Goal: Task Accomplishment & Management: Manage account settings

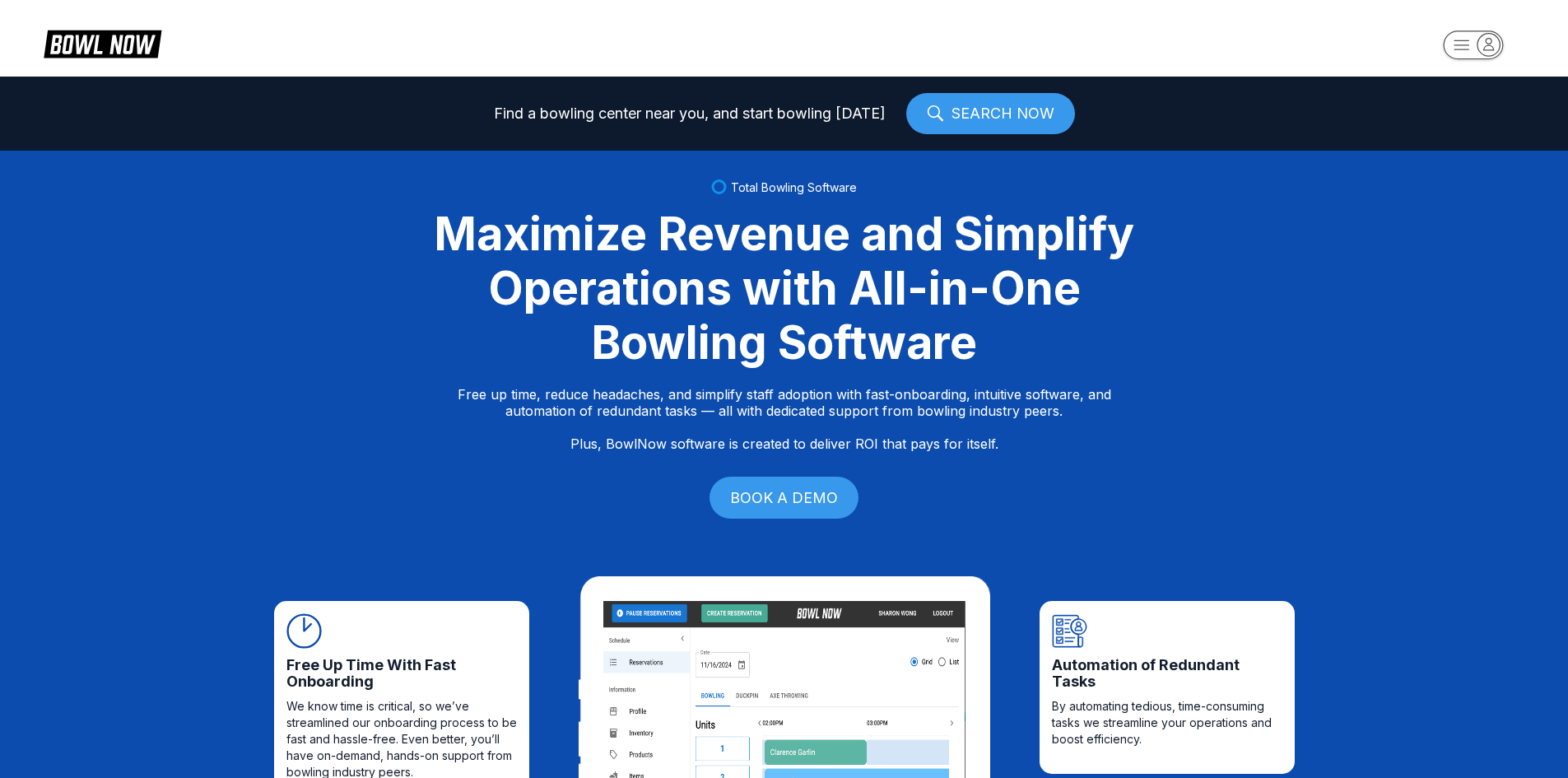
click at [1479, 33] on rect "button" at bounding box center [1473, 45] width 60 height 29
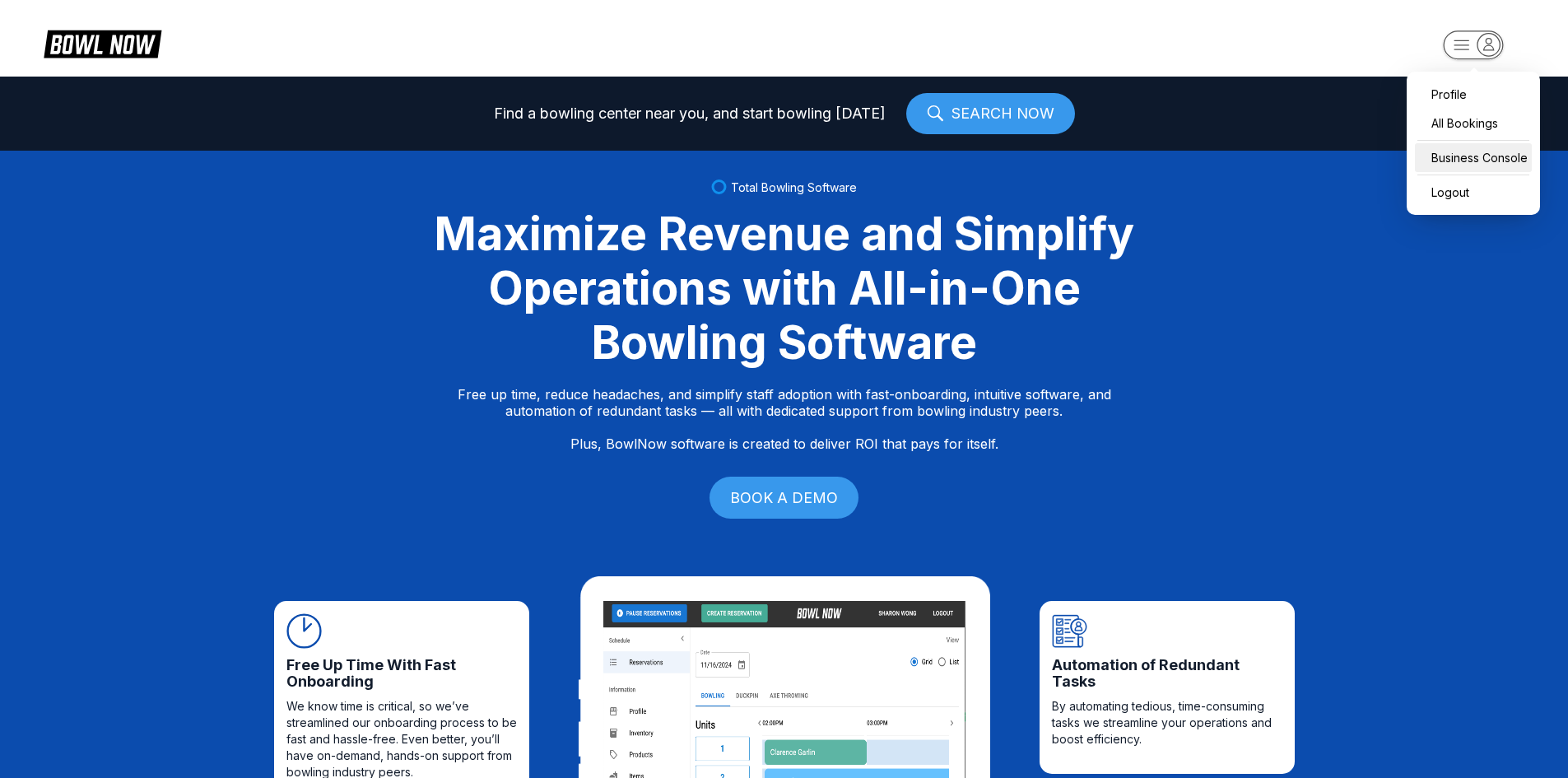
click at [1442, 159] on div "Business Console" at bounding box center [1473, 157] width 117 height 29
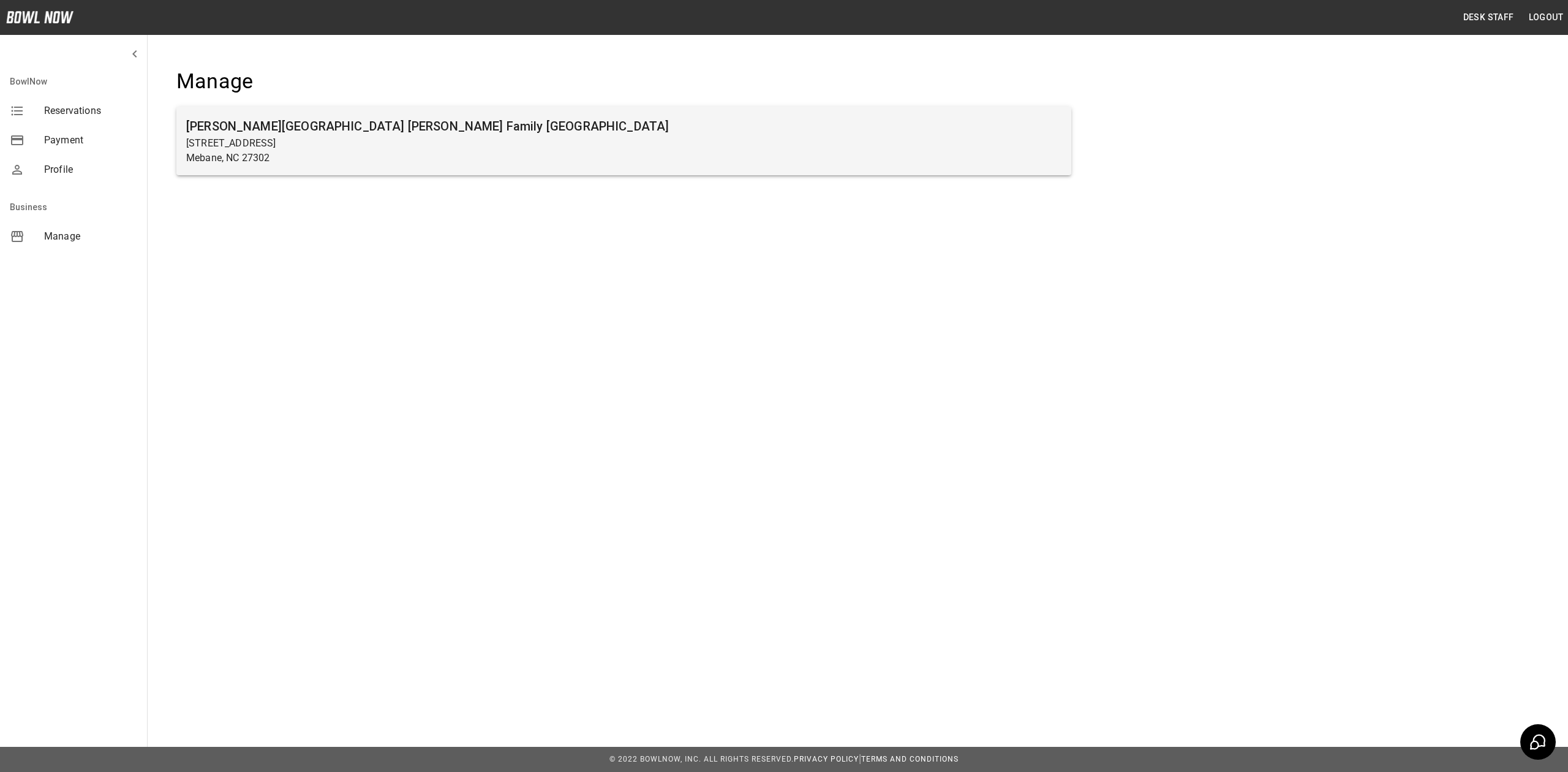
click at [557, 155] on p "Mebane, NC 27302" at bounding box center [624, 158] width 875 height 14
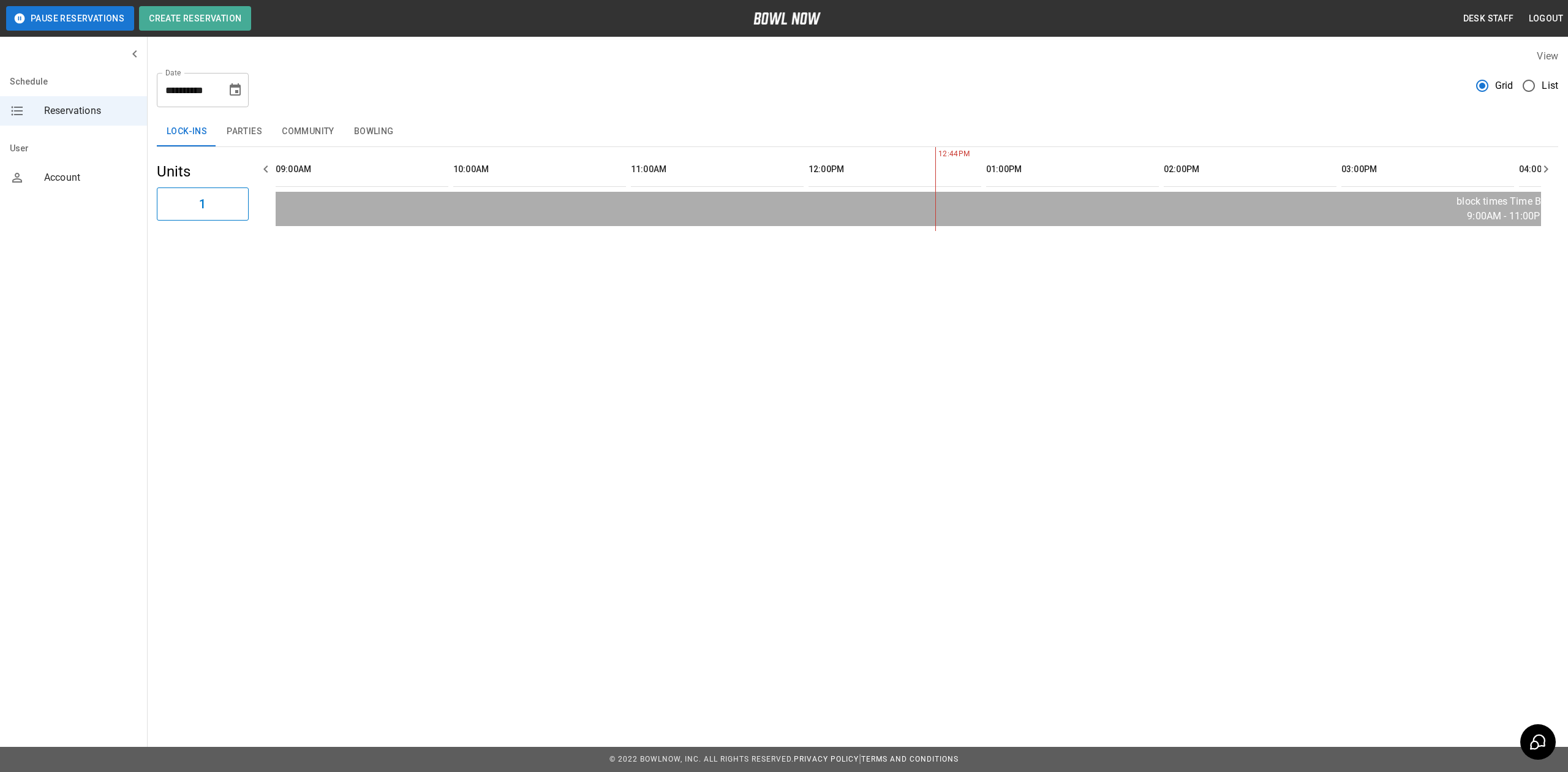
scroll to position [0, 533]
click at [238, 87] on icon "Choose date, selected date is Aug 26, 2025" at bounding box center [235, 89] width 11 height 12
click at [263, 128] on icon "Next month" at bounding box center [268, 126] width 14 height 14
click at [259, 245] on button "27" at bounding box center [262, 246] width 22 height 22
type input "**********"
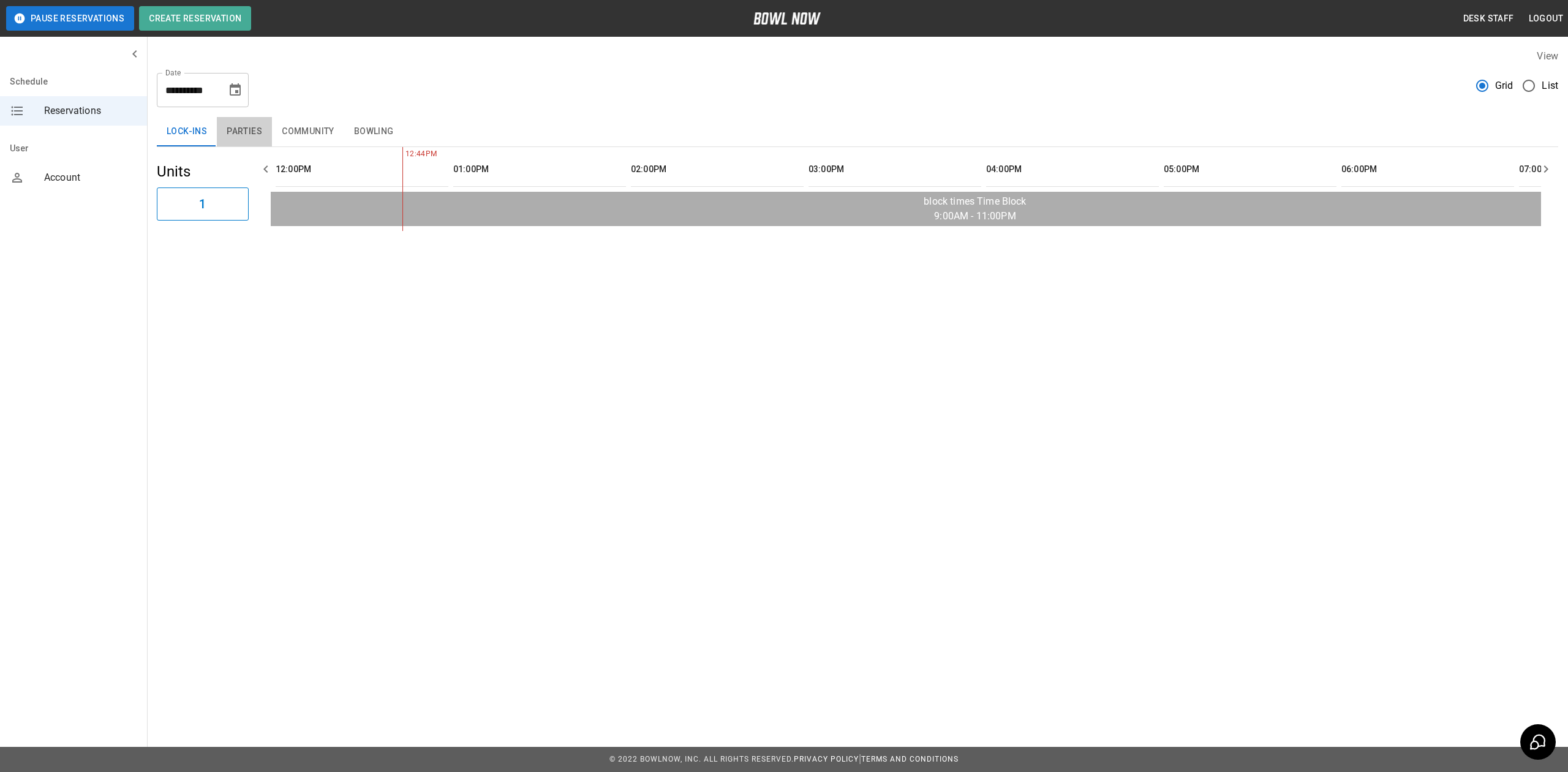
click at [254, 128] on button "Parties" at bounding box center [244, 132] width 55 height 30
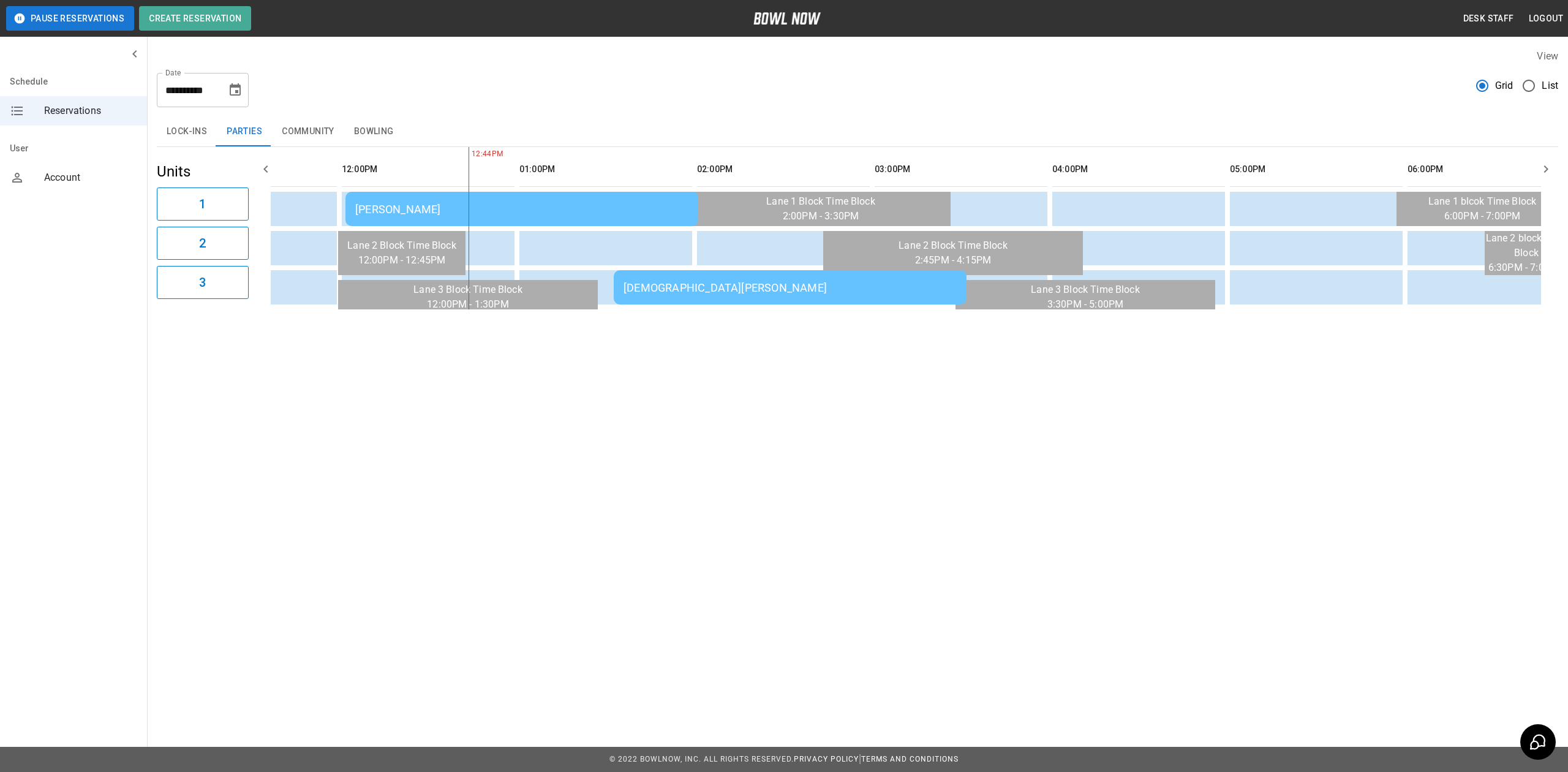
scroll to position [0, 0]
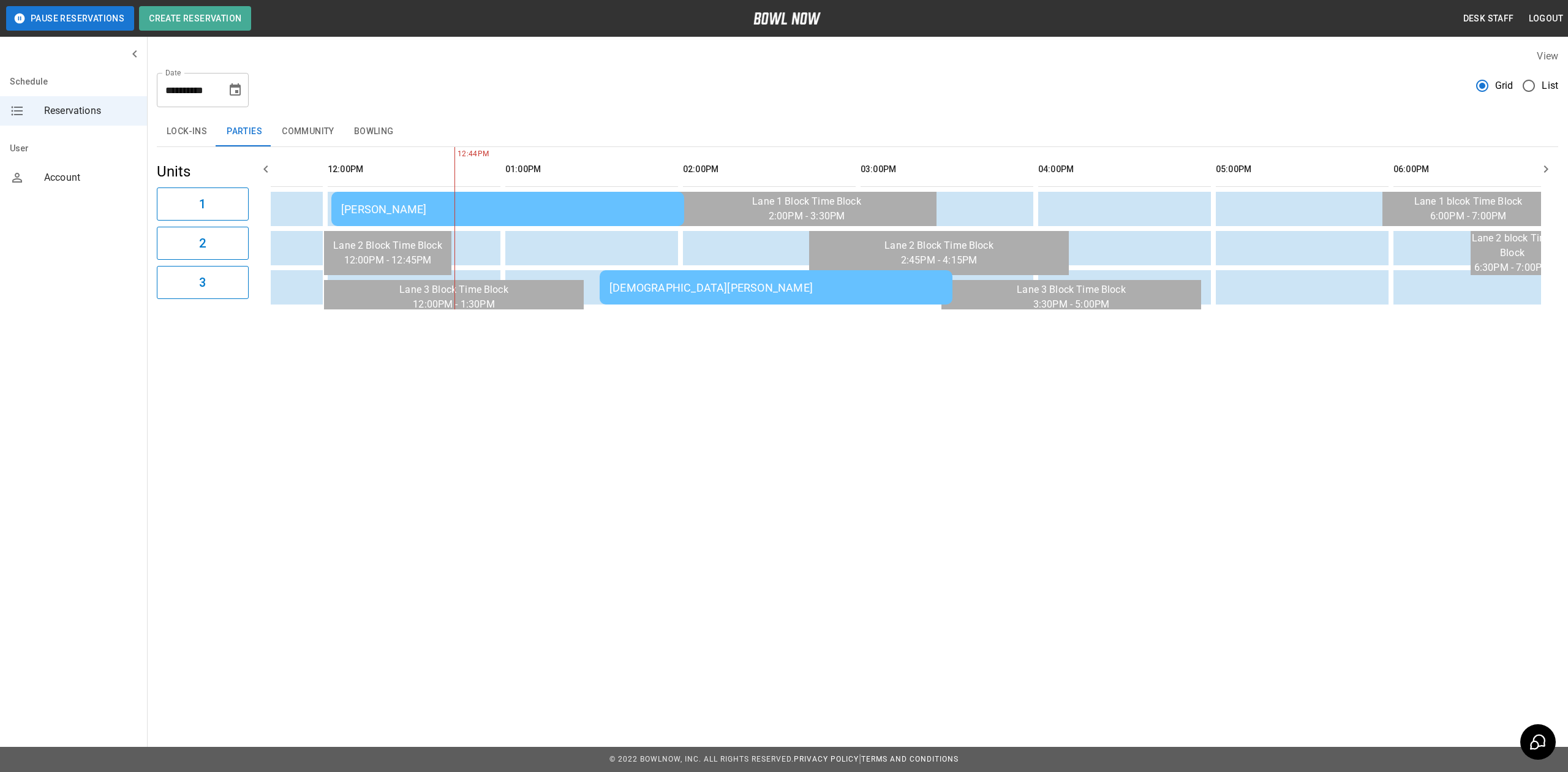
click at [666, 294] on div "Christiana Turner" at bounding box center [775, 288] width 333 height 13
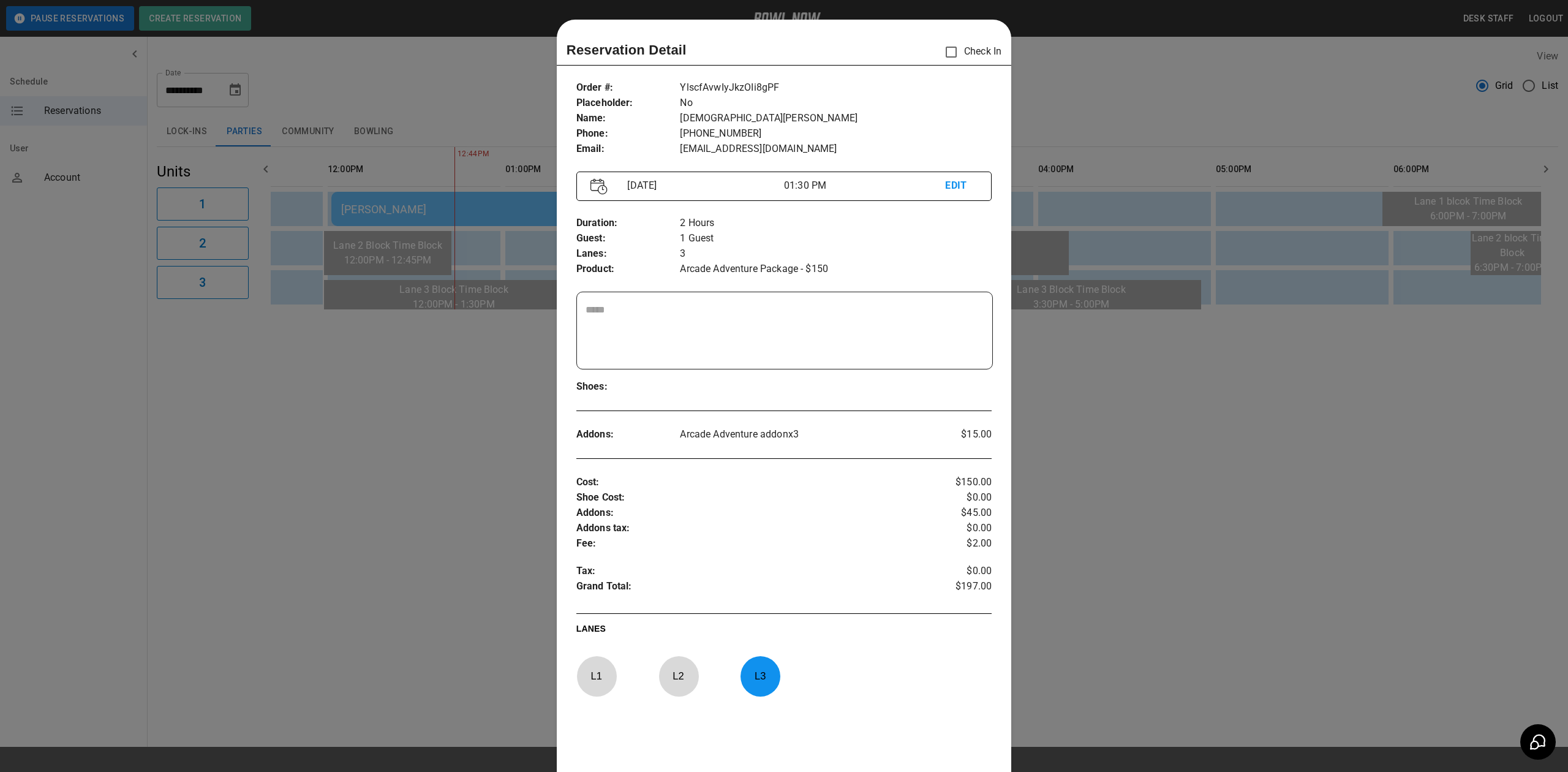
scroll to position [20, 0]
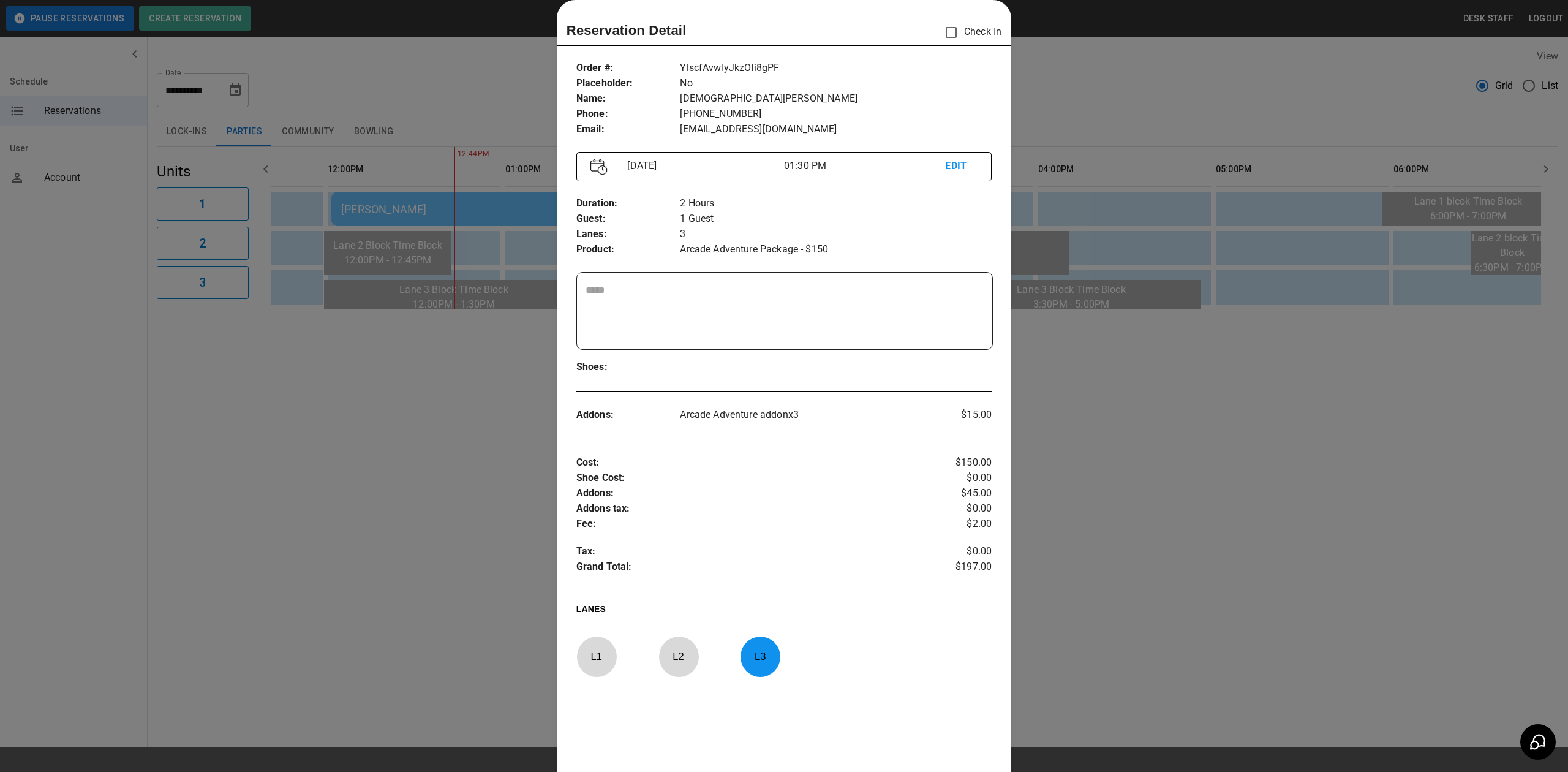
drag, startPoint x: 669, startPoint y: 200, endPoint x: 698, endPoint y: 220, distance: 35.2
click at [669, 200] on p "Duration :" at bounding box center [629, 203] width 104 height 15
drag, startPoint x: 698, startPoint y: 220, endPoint x: 717, endPoint y: 234, distance: 23.6
click at [717, 234] on div "Duration : Guest : Lanes : Product : 2 Hours 1 Guest 3 Arcade Adventure Package…" at bounding box center [784, 227] width 415 height 81
click at [717, 234] on p "3" at bounding box center [835, 234] width 311 height 15
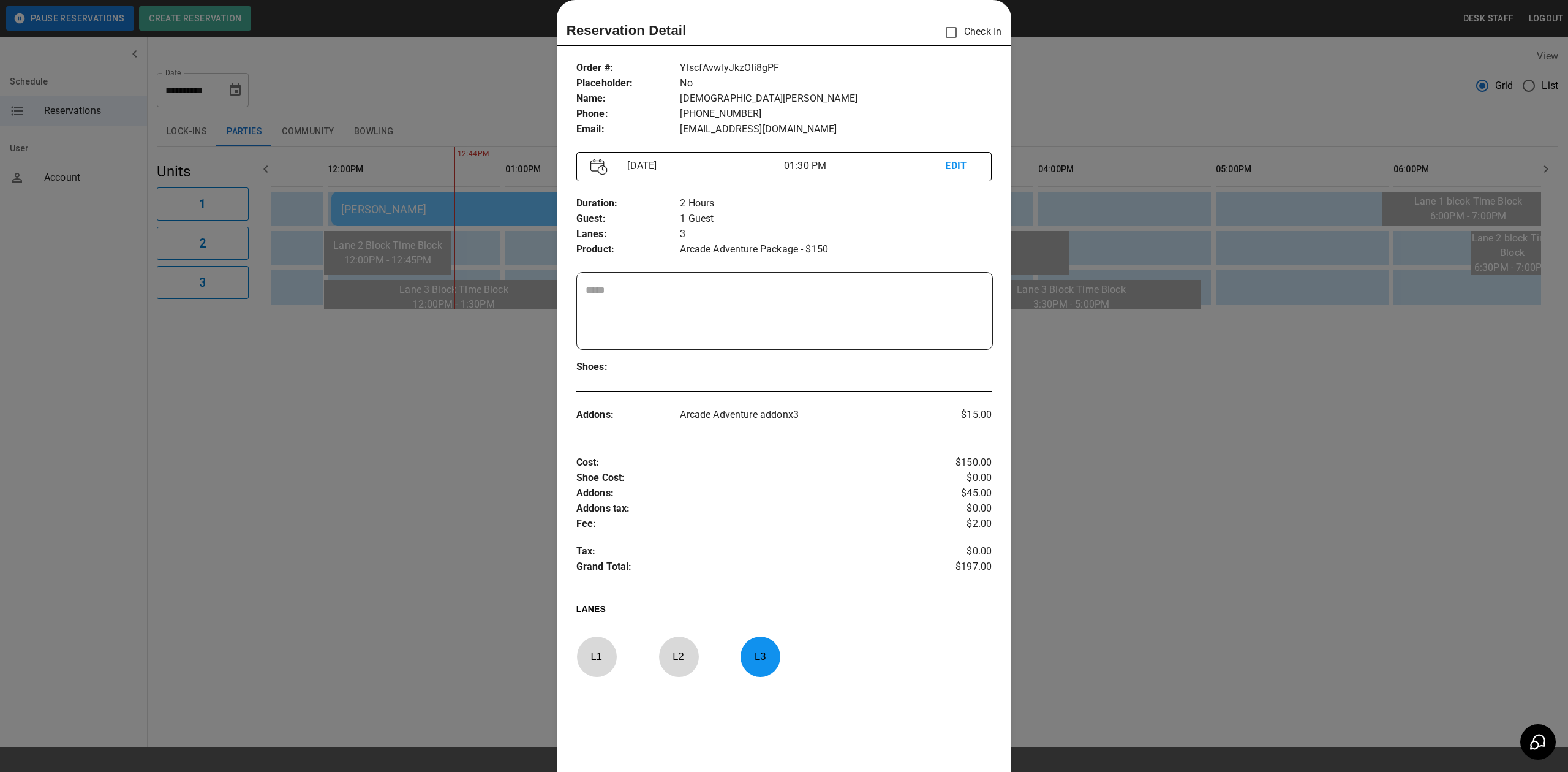
click at [670, 234] on p "Lanes :" at bounding box center [629, 234] width 104 height 15
drag, startPoint x: 676, startPoint y: 249, endPoint x: 687, endPoint y: 251, distance: 11.2
click at [680, 249] on p "Arcade Adventure Package - $150" at bounding box center [835, 249] width 311 height 15
click at [731, 252] on p "Arcade Adventure Package - $150" at bounding box center [835, 249] width 311 height 15
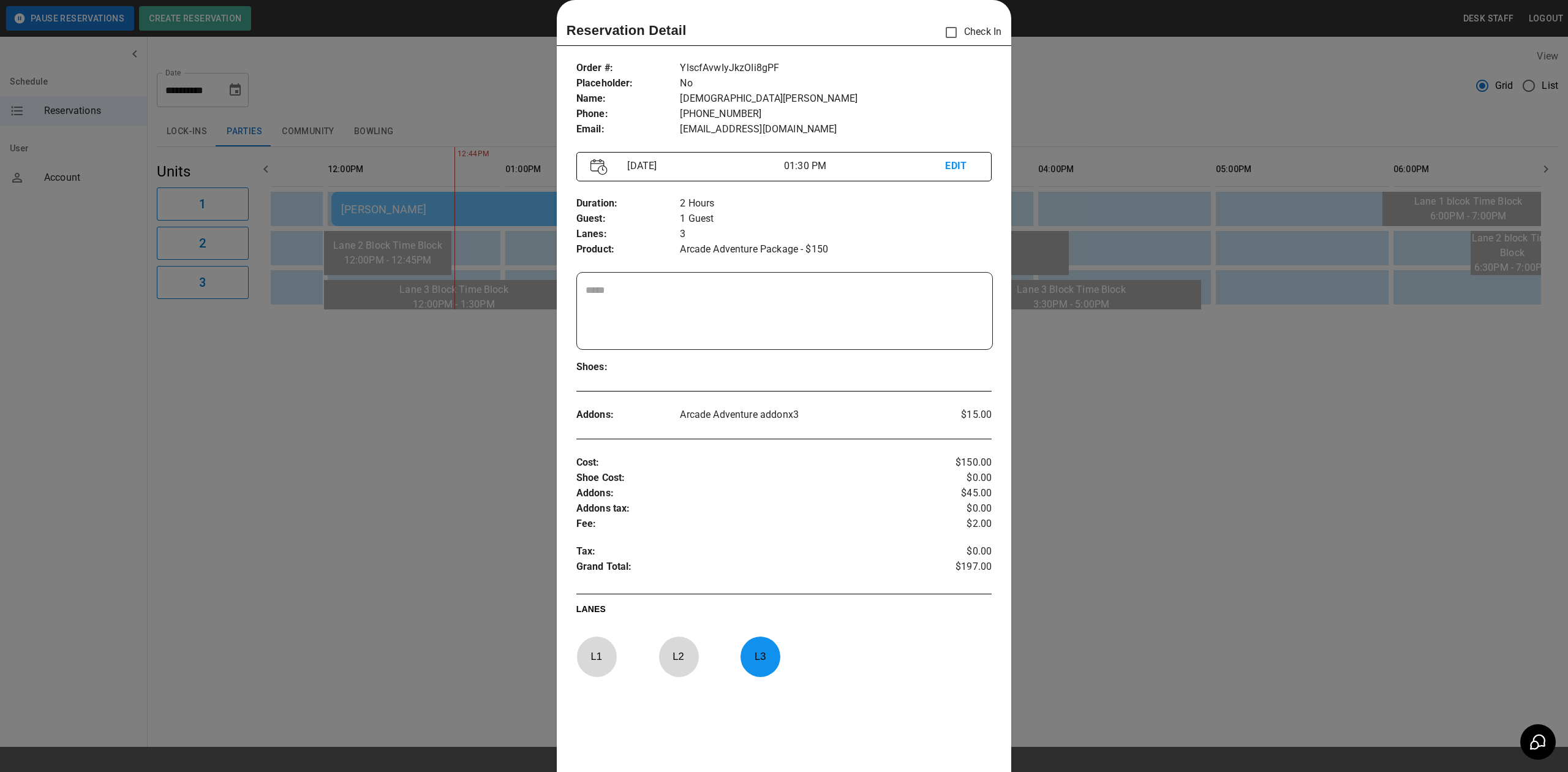
click at [812, 255] on p "Arcade Adventure Package - $150" at bounding box center [835, 249] width 311 height 15
drag, startPoint x: 801, startPoint y: 251, endPoint x: 823, endPoint y: 255, distance: 22.4
click at [823, 255] on p "Arcade Adventure Package - $150" at bounding box center [835, 249] width 311 height 15
click at [800, 303] on textarea at bounding box center [784, 312] width 398 height 56
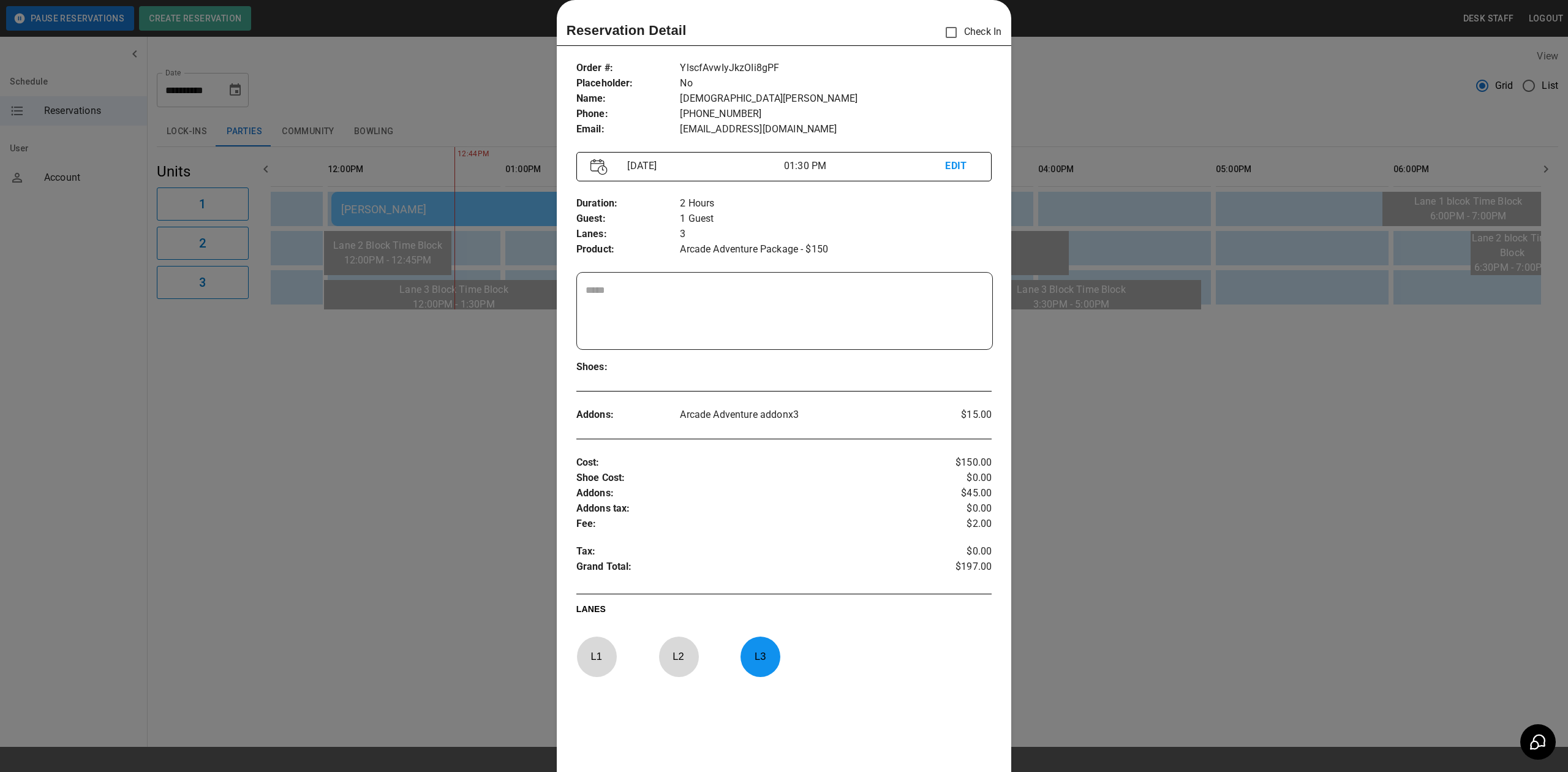
click at [773, 291] on textarea at bounding box center [784, 312] width 398 height 56
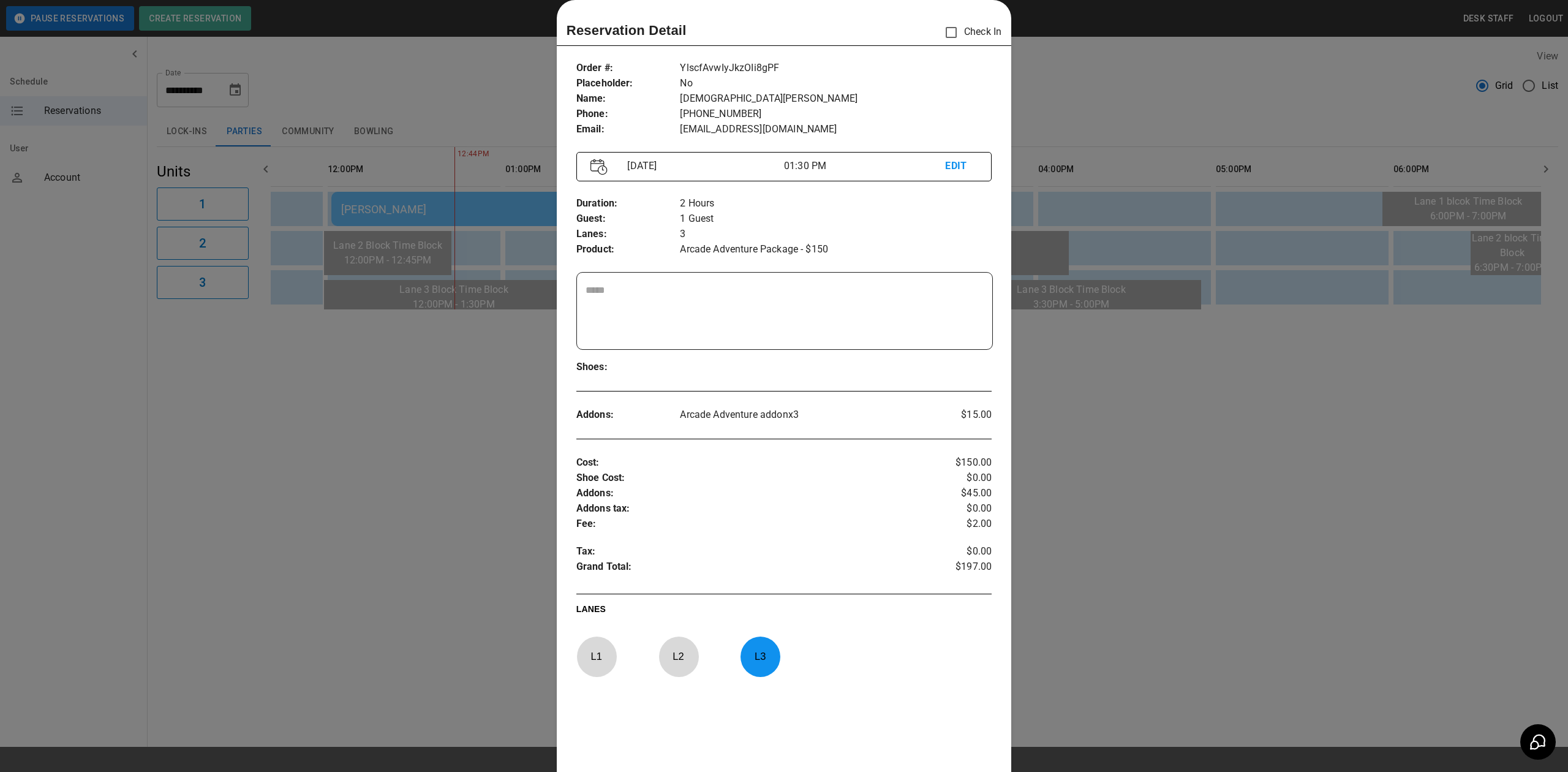
click at [773, 291] on textarea at bounding box center [784, 312] width 398 height 56
drag, startPoint x: 943, startPoint y: 461, endPoint x: 964, endPoint y: 497, distance: 41.7
click at [964, 497] on div "$150.00 $0.00 $45.00 $0.00 $2.00 $0.00 $197.00" at bounding box center [957, 517] width 69 height 123
click at [960, 509] on p "$0.00" at bounding box center [957, 508] width 69 height 15
click at [949, 461] on p "$150.00" at bounding box center [957, 463] width 69 height 15
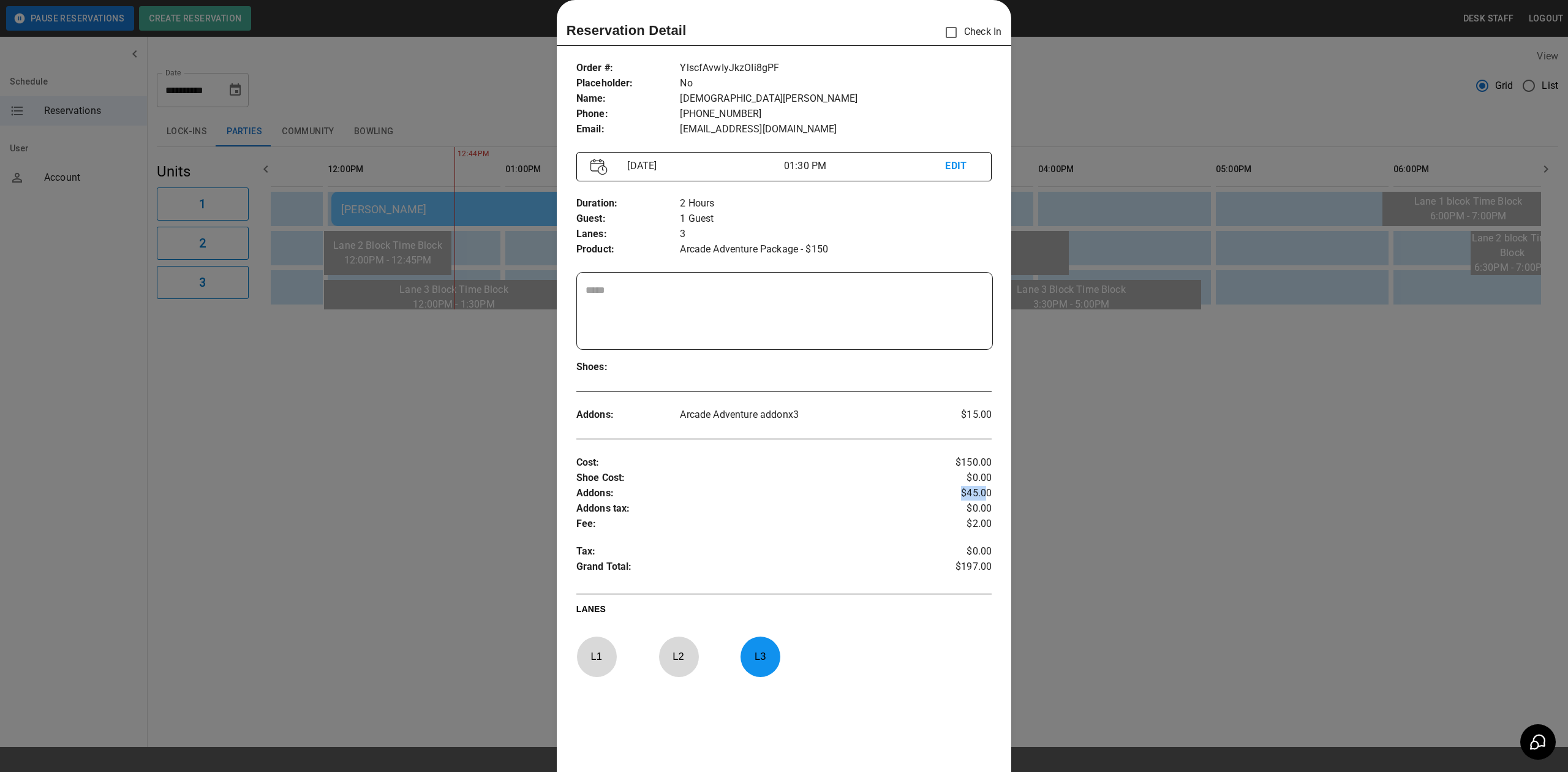
drag, startPoint x: 954, startPoint y: 493, endPoint x: 975, endPoint y: 498, distance: 21.6
click at [975, 498] on p "$45.00" at bounding box center [957, 493] width 69 height 15
click at [979, 497] on p "$45.00" at bounding box center [957, 493] width 69 height 15
drag, startPoint x: 958, startPoint y: 526, endPoint x: 995, endPoint y: 526, distance: 37.0
click at [995, 526] on div "Order # : Placeholder : Name : Phone : Email : YlscfAvwIyJkzOIi8gPF No Christia…" at bounding box center [784, 441] width 455 height 781
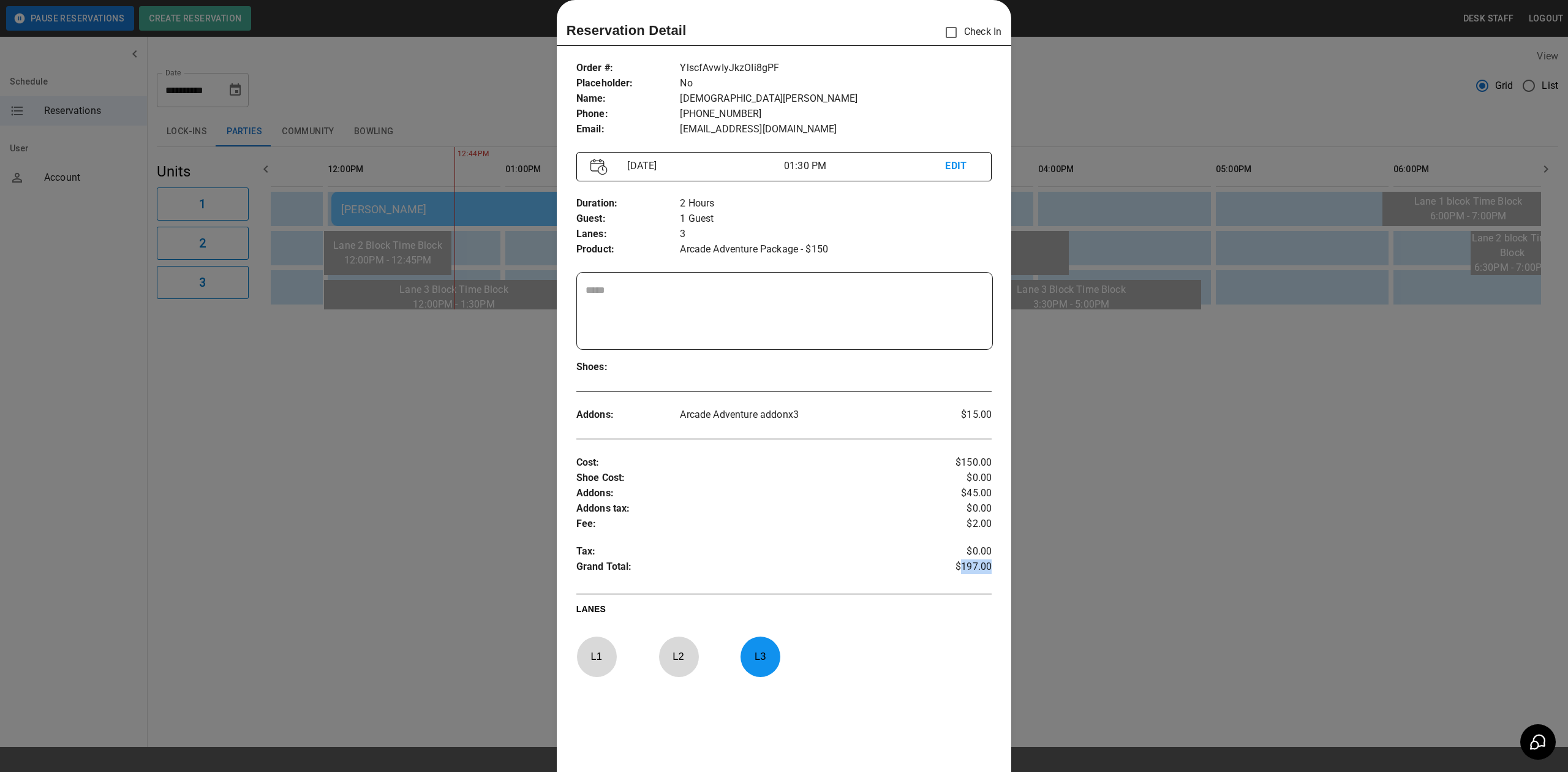
drag, startPoint x: 955, startPoint y: 564, endPoint x: 988, endPoint y: 566, distance: 33.1
click at [988, 566] on div "Order # : Placeholder : Name : Phone : Email : YlscfAvwIyJkzOIi8gPF No Christia…" at bounding box center [784, 441] width 455 height 781
click at [993, 552] on div "Order # : Placeholder : Name : Phone : Email : YlscfAvwIyJkzOIi8gPF No Christia…" at bounding box center [784, 441] width 455 height 781
click at [718, 284] on textarea at bounding box center [784, 312] width 398 height 56
click at [816, 546] on p "Tax :" at bounding box center [749, 552] width 346 height 15
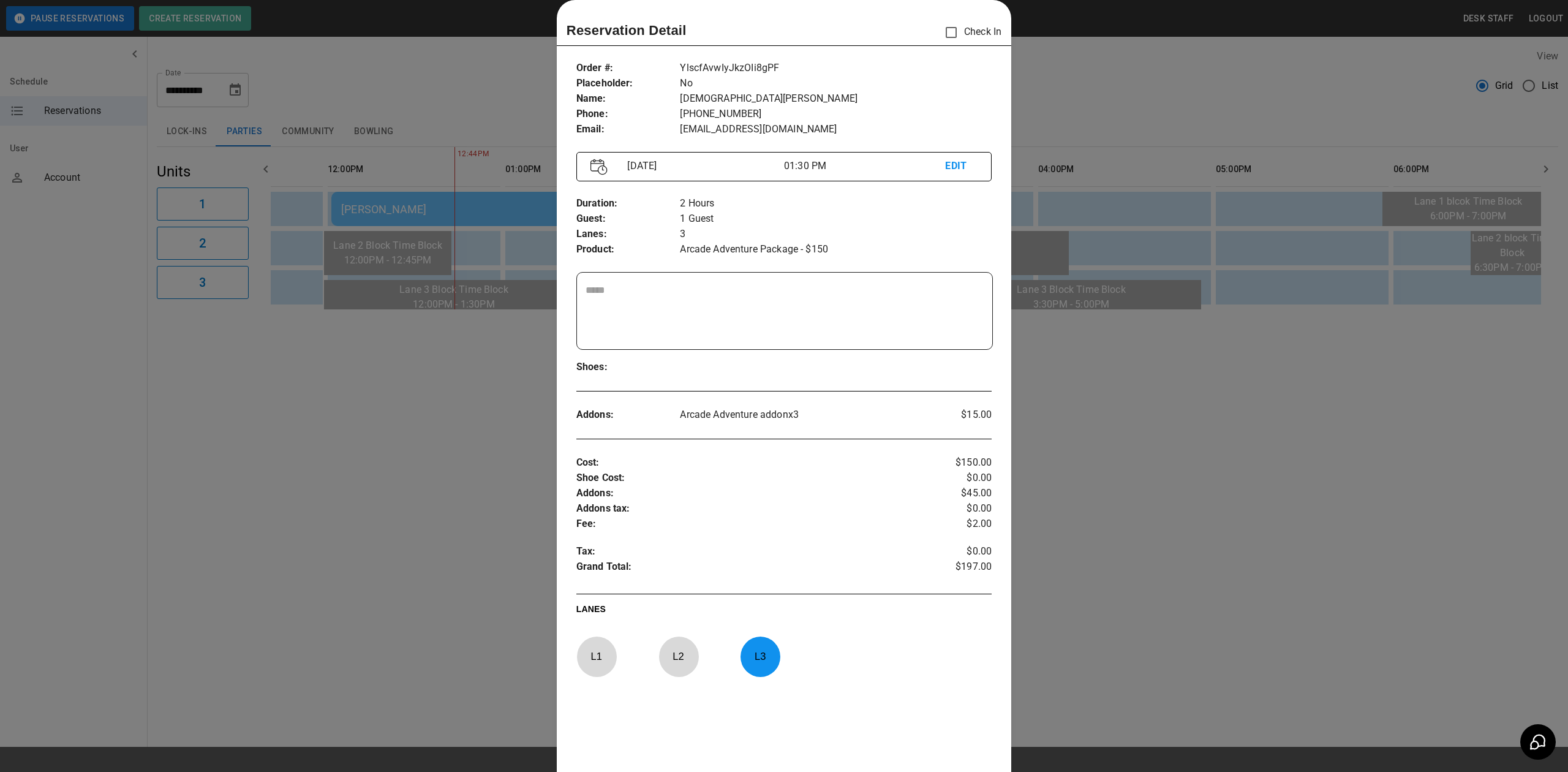
click at [675, 309] on textarea at bounding box center [784, 312] width 398 height 56
click at [749, 289] on textarea "*******" at bounding box center [783, 312] width 395 height 56
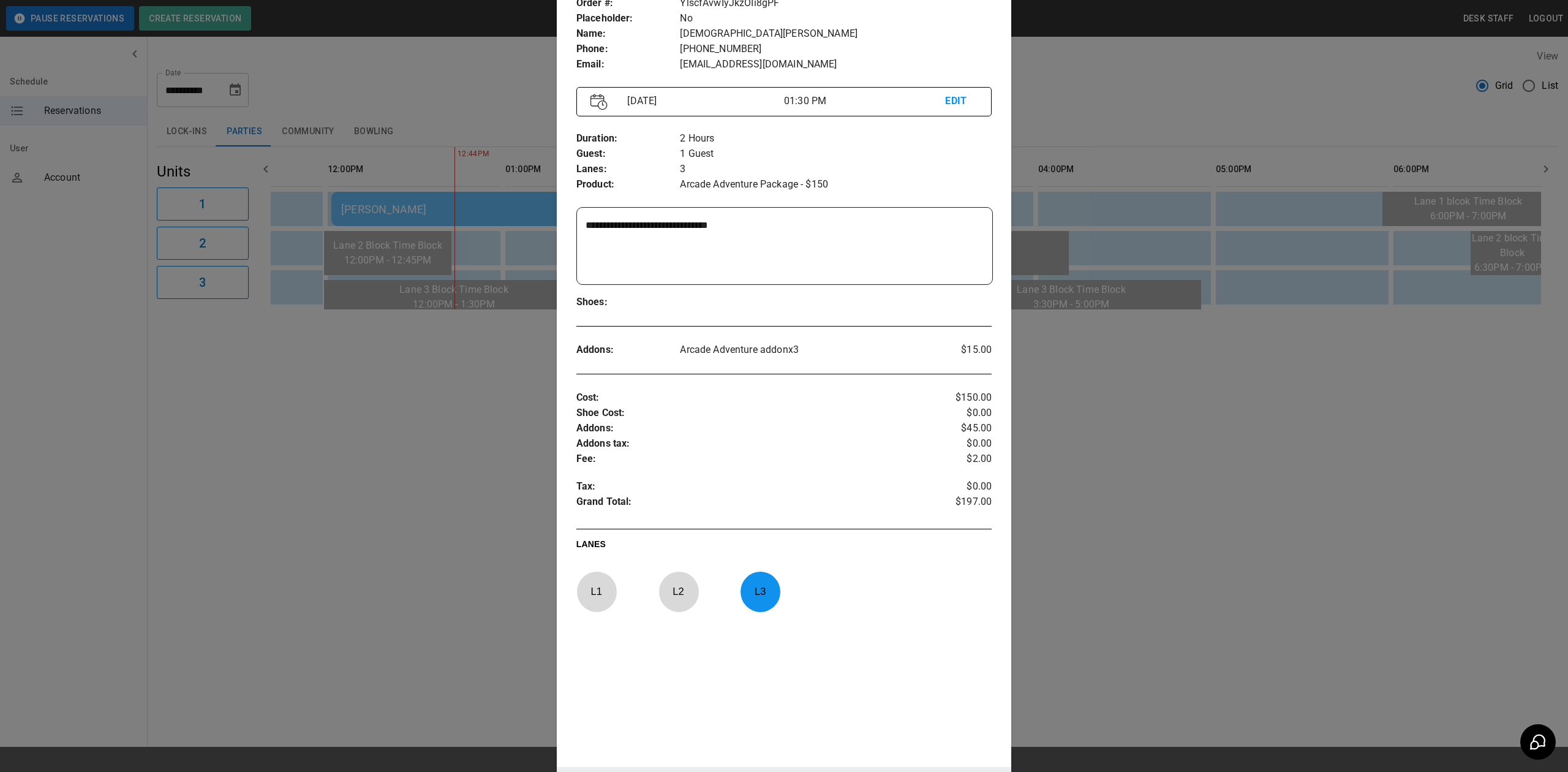
scroll to position [216, 0]
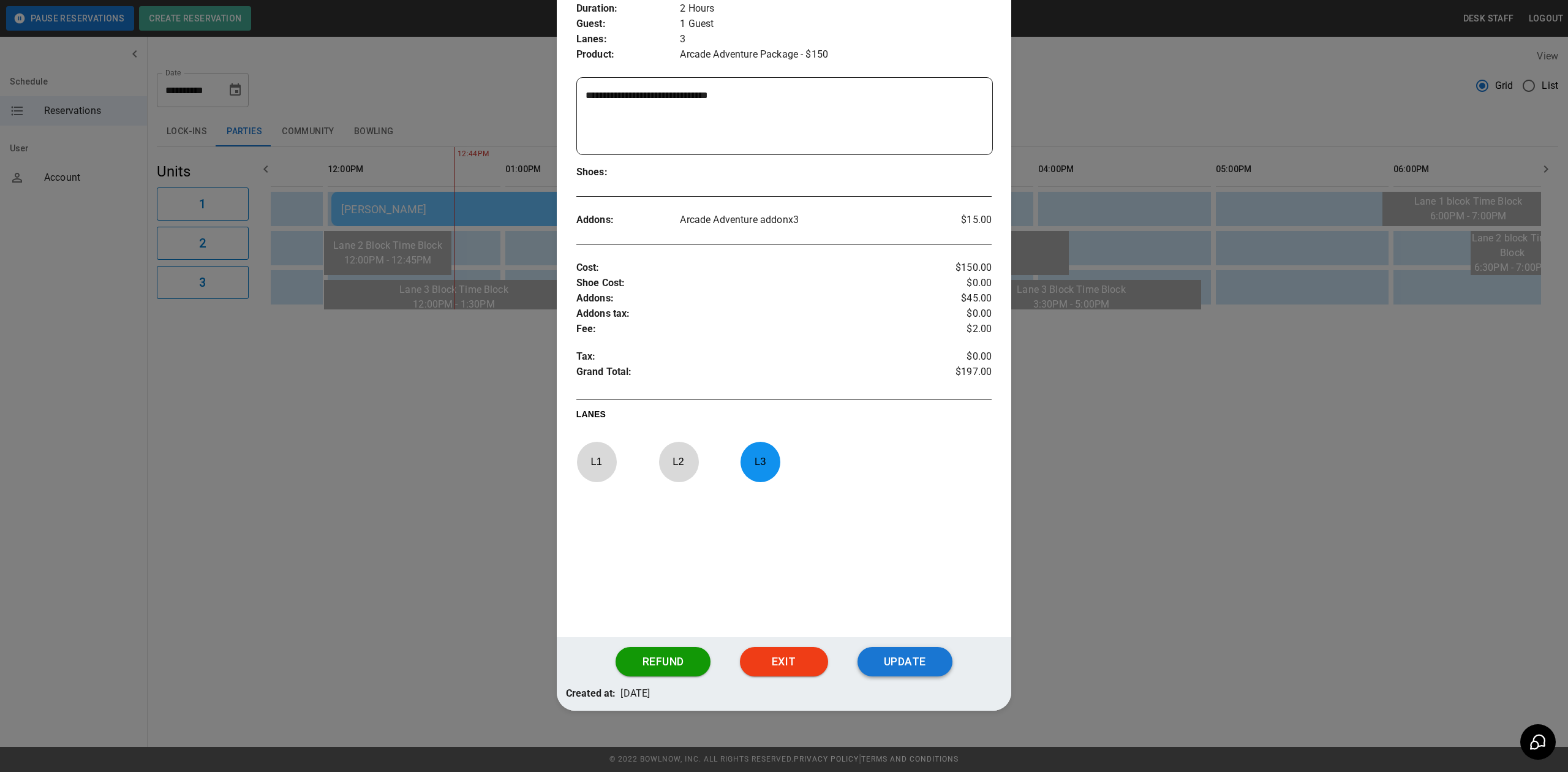
type textarea "**********"
click at [887, 669] on button "Update" at bounding box center [905, 661] width 95 height 30
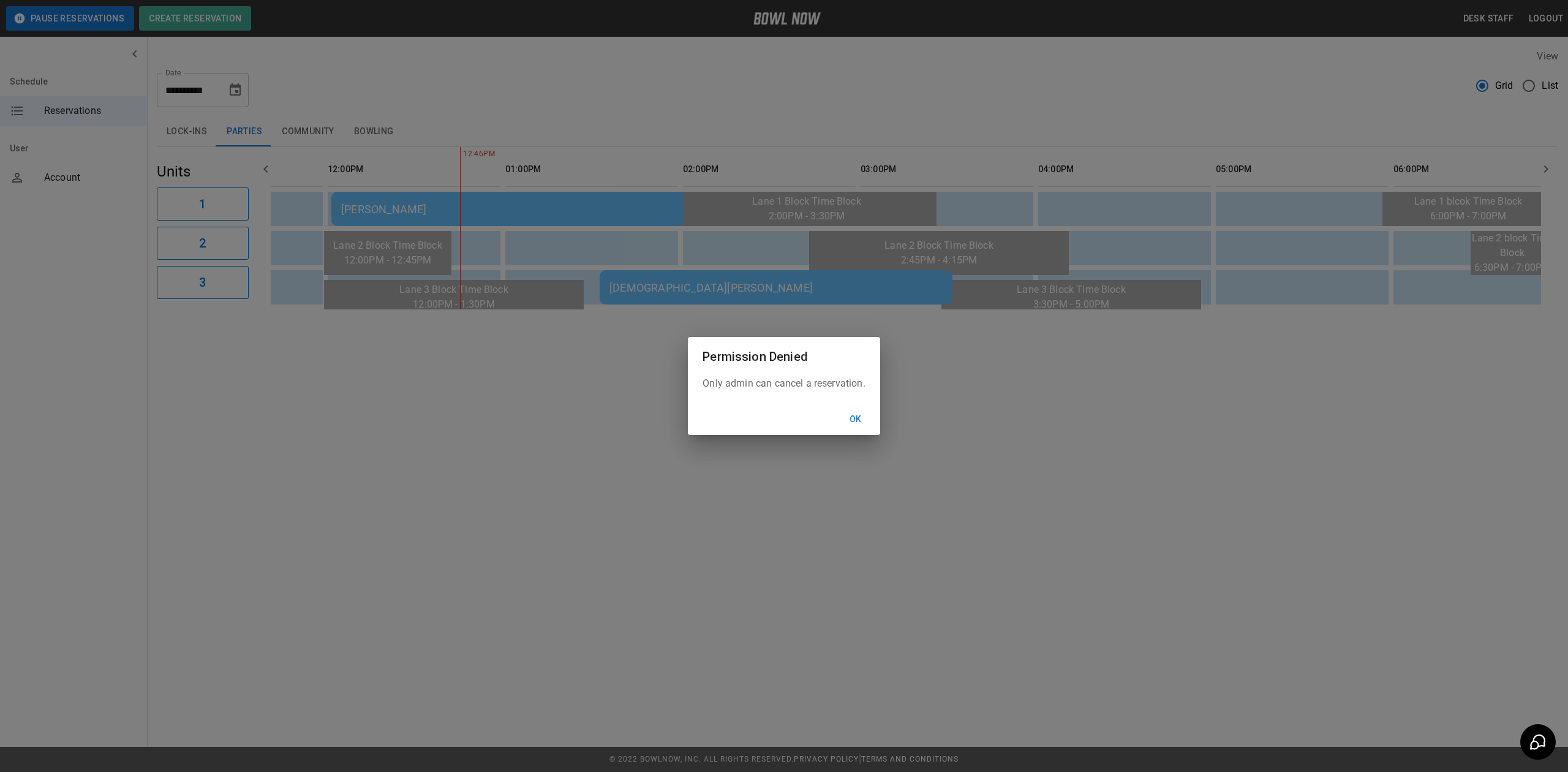
click at [867, 424] on button "Ok" at bounding box center [856, 419] width 39 height 22
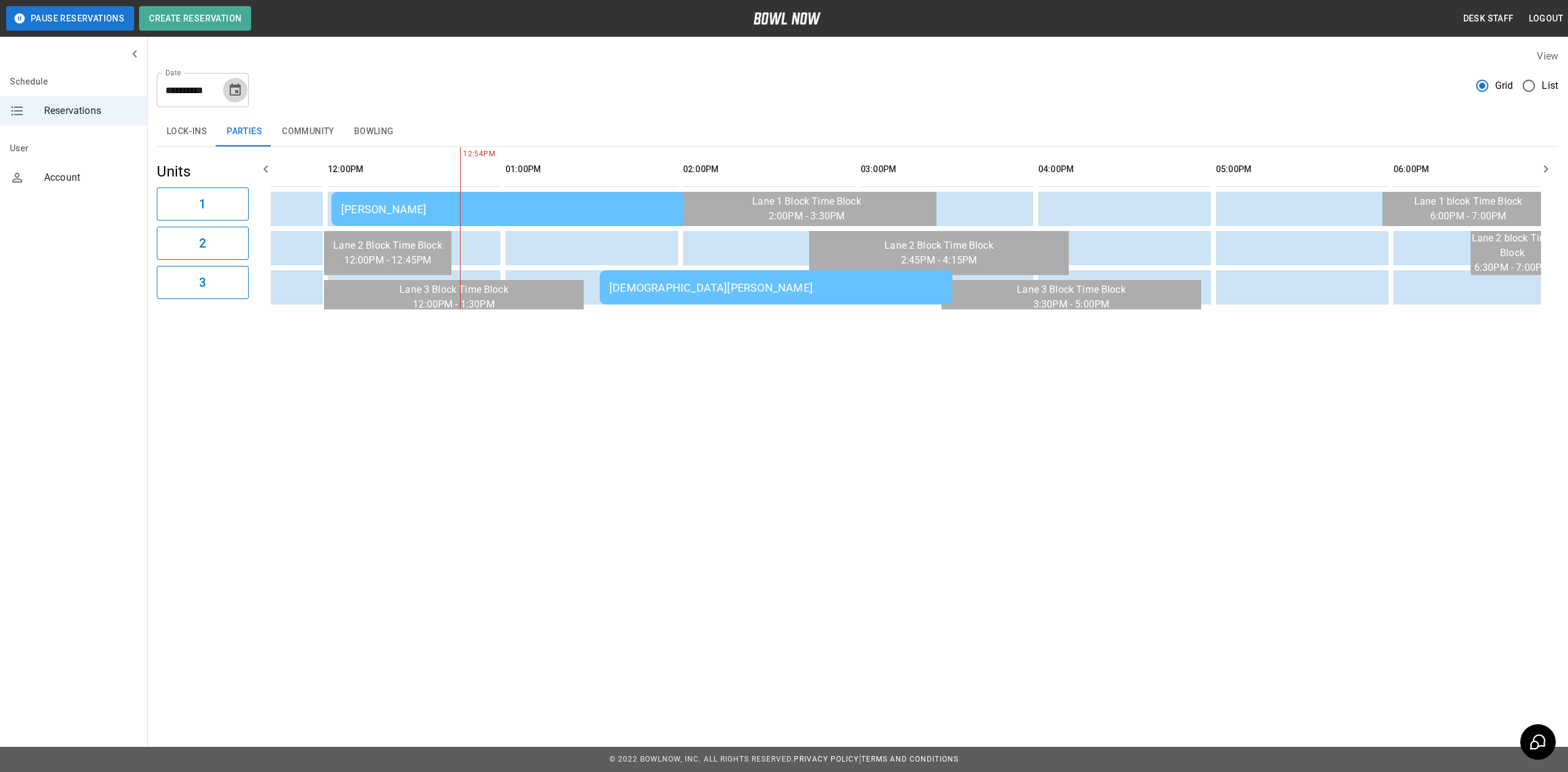
click at [233, 86] on icon "Choose date, selected date is Sep 27, 2025" at bounding box center [235, 89] width 11 height 12
click at [233, 129] on icon "Previous month" at bounding box center [236, 126] width 14 height 14
click at [262, 127] on icon "Next month" at bounding box center [268, 126] width 14 height 14
click at [263, 197] on button "13" at bounding box center [262, 200] width 22 height 22
type input "**********"
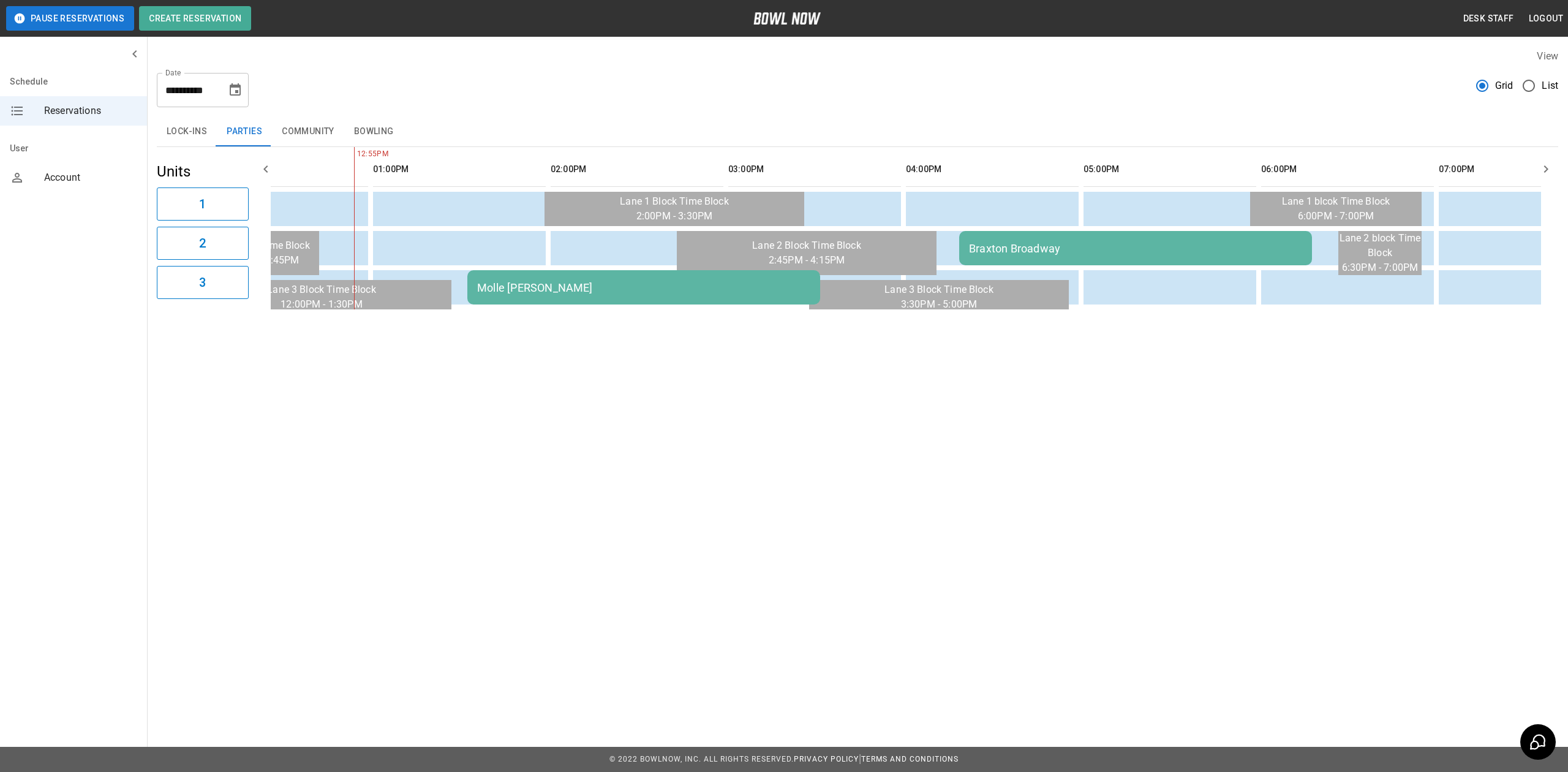
scroll to position [0, 624]
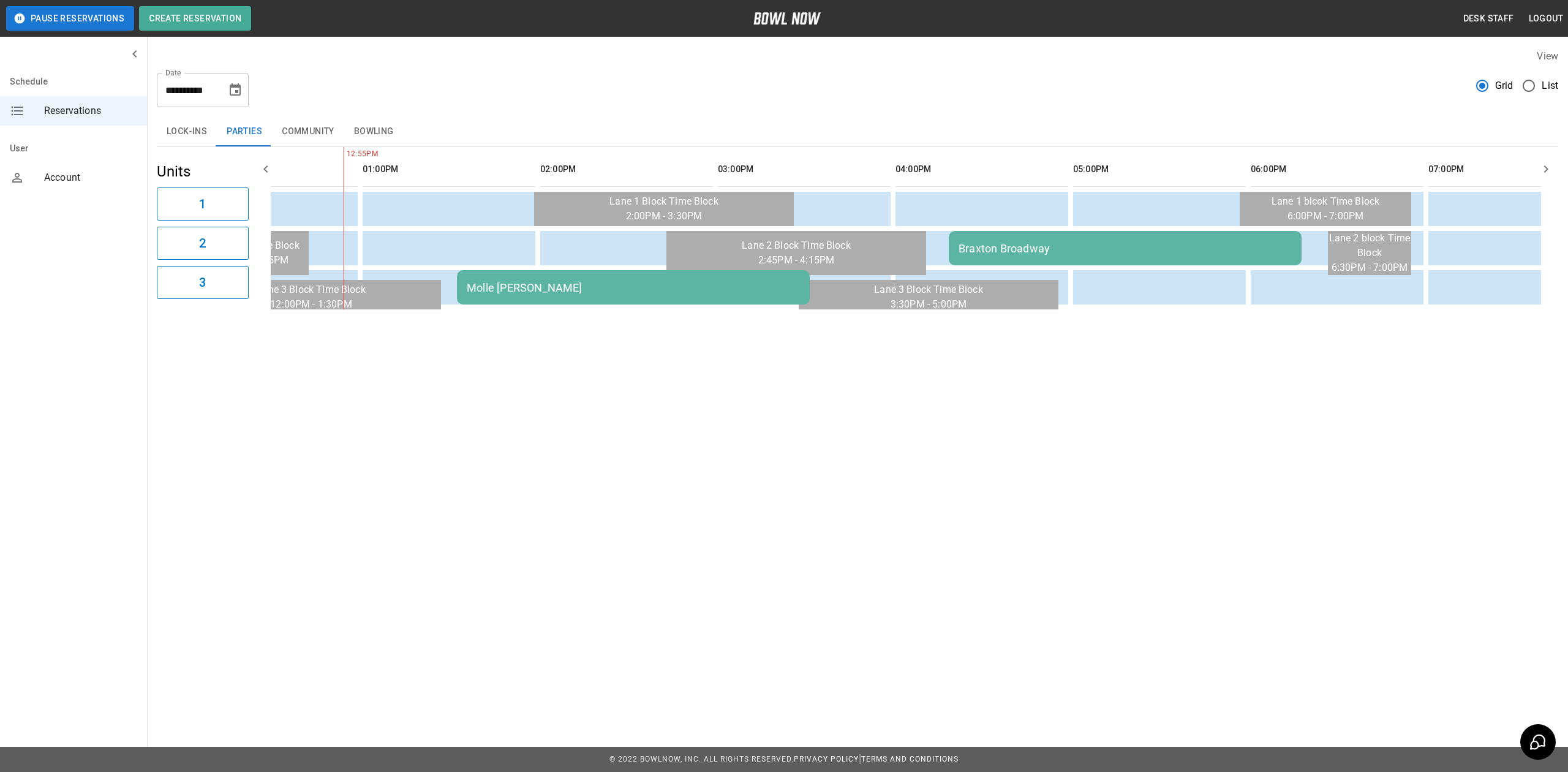
click at [701, 295] on td "Molle Crabtree" at bounding box center [633, 287] width 353 height 34
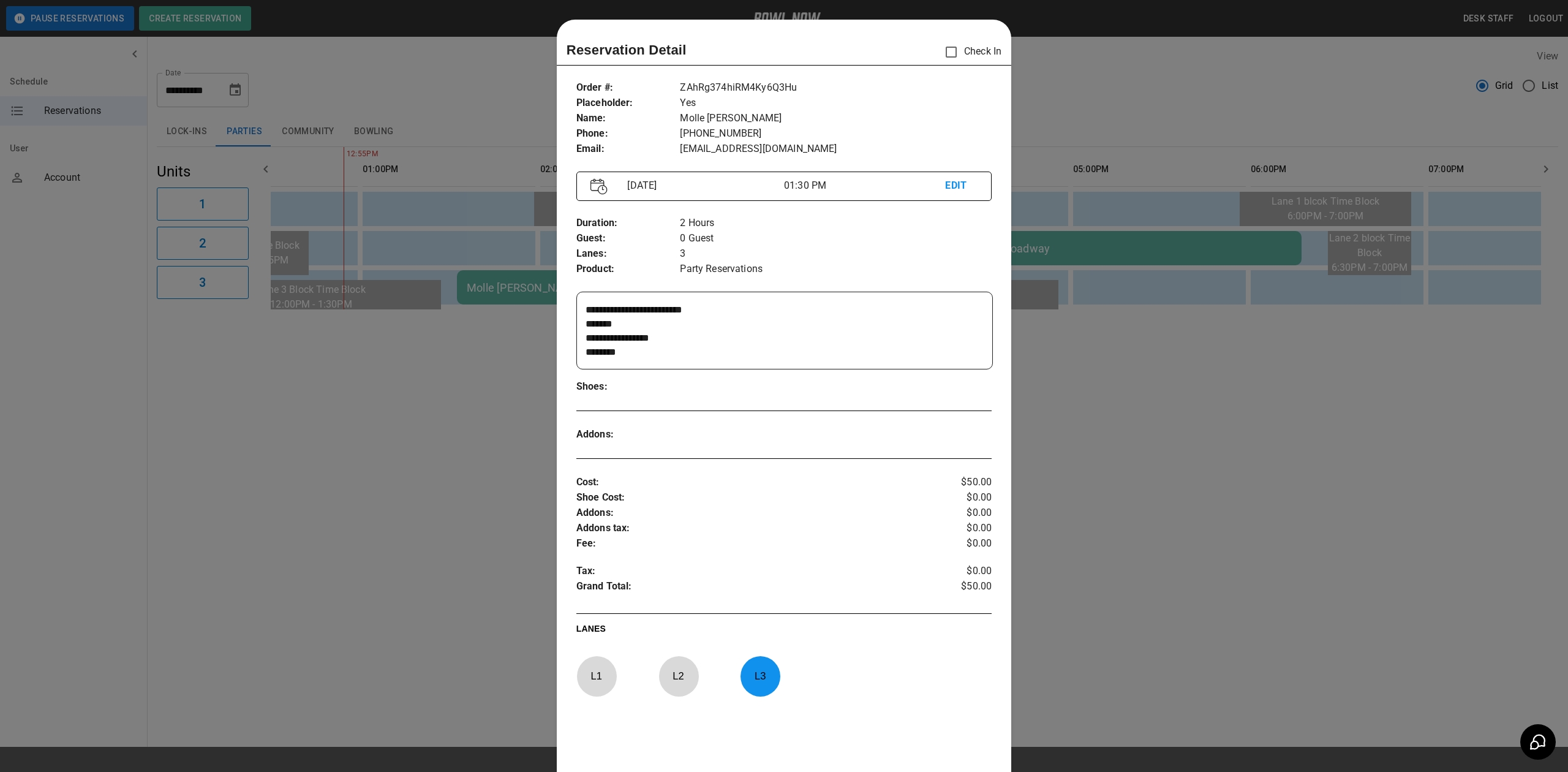
scroll to position [20, 0]
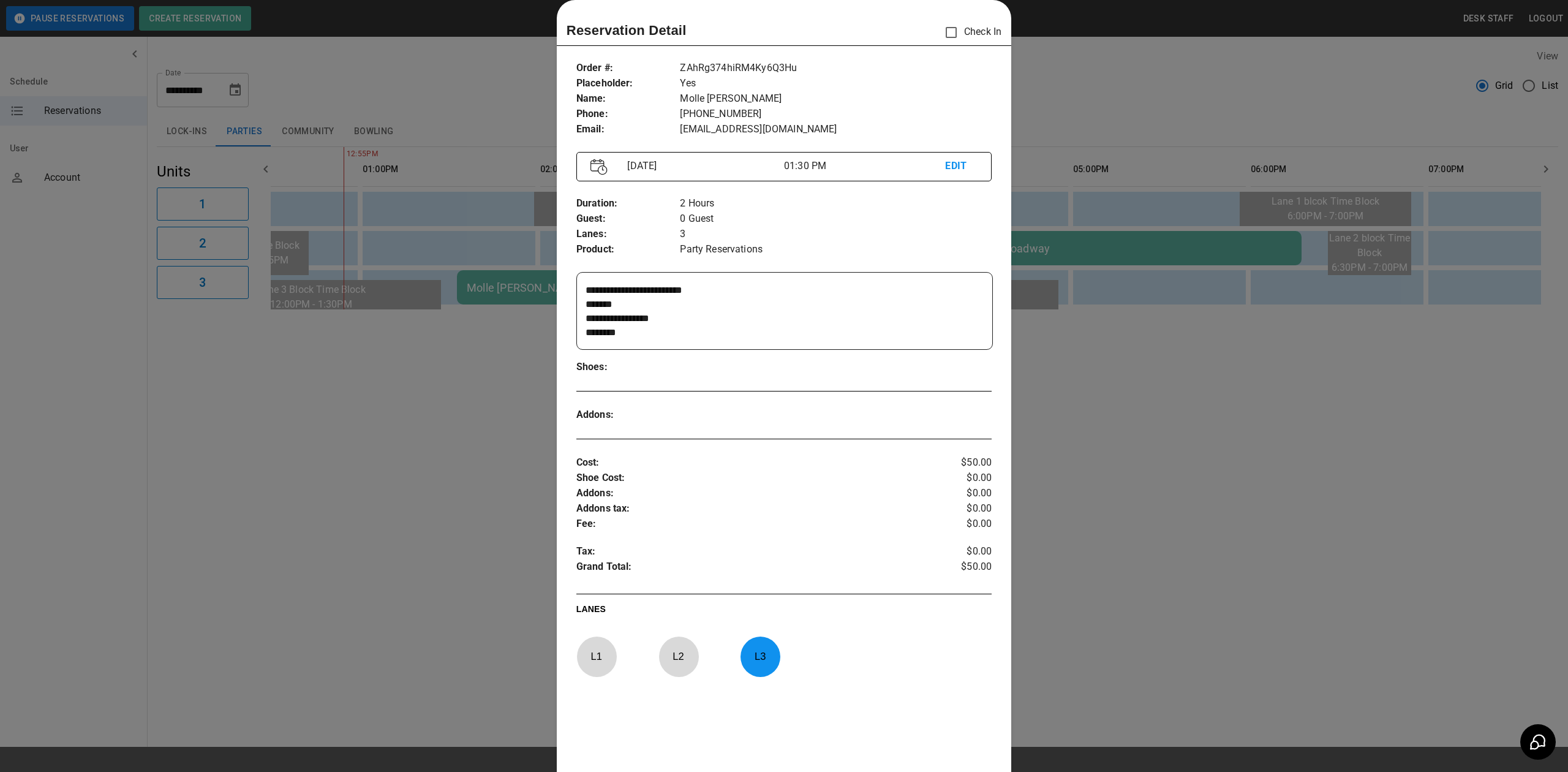
click at [1072, 309] on div at bounding box center [784, 386] width 1568 height 772
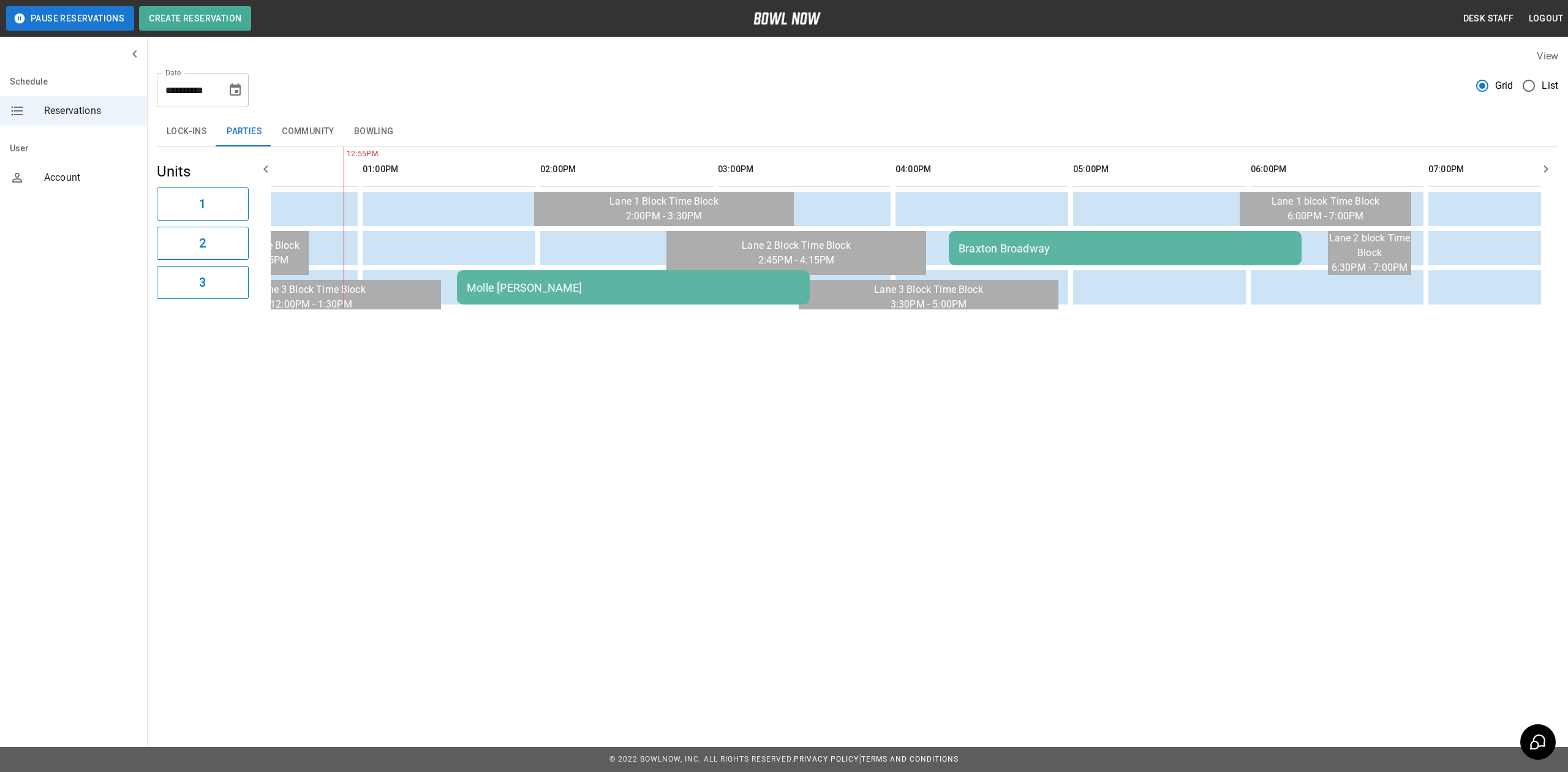
click at [238, 90] on icon "Choose date, selected date is Sep 13, 2025" at bounding box center [235, 90] width 14 height 14
click at [380, 226] on td "sticky table" at bounding box center [387, 208] width 40 height 34
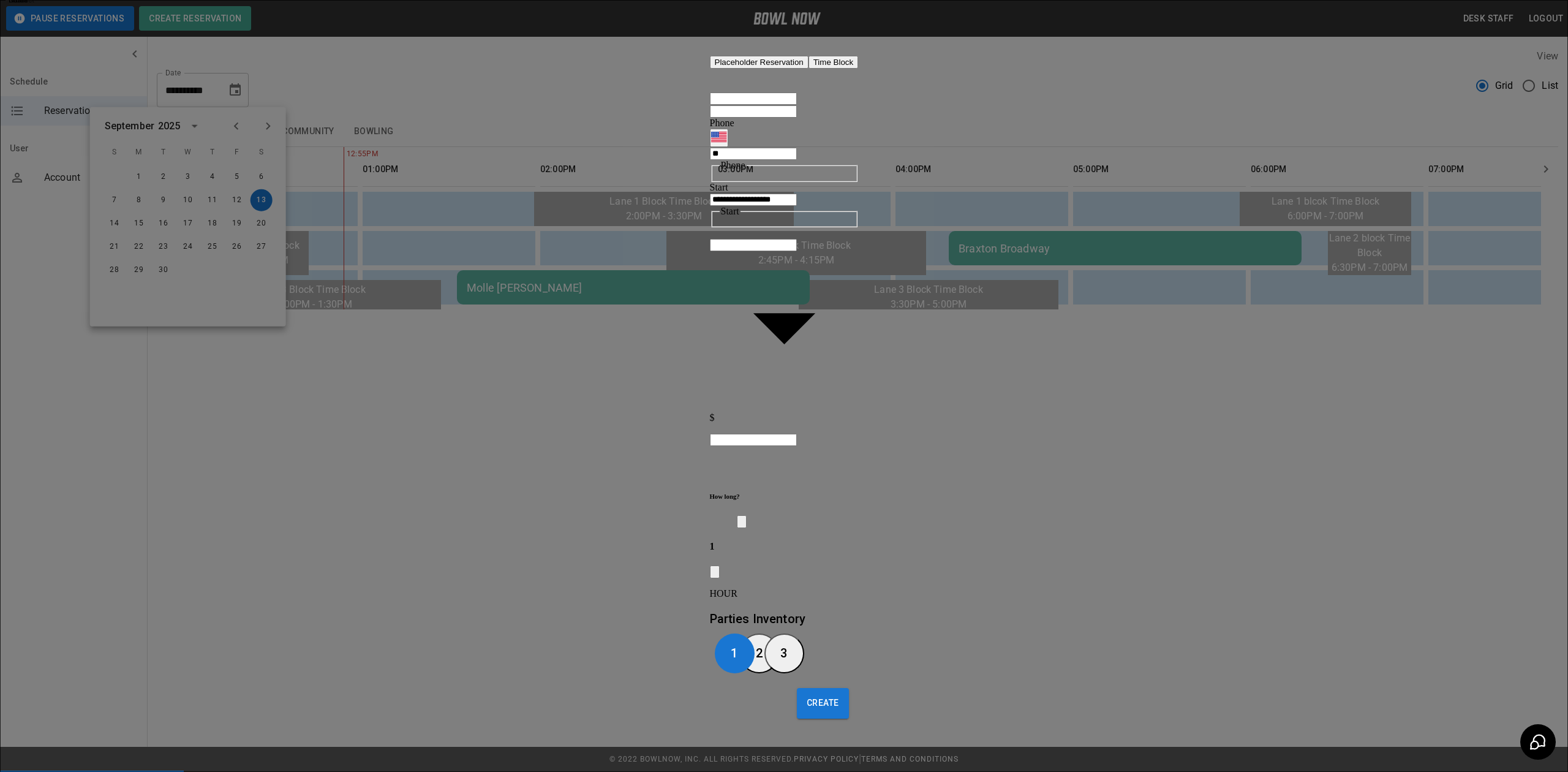
click at [1059, 327] on div "**********" at bounding box center [784, 386] width 1568 height 772
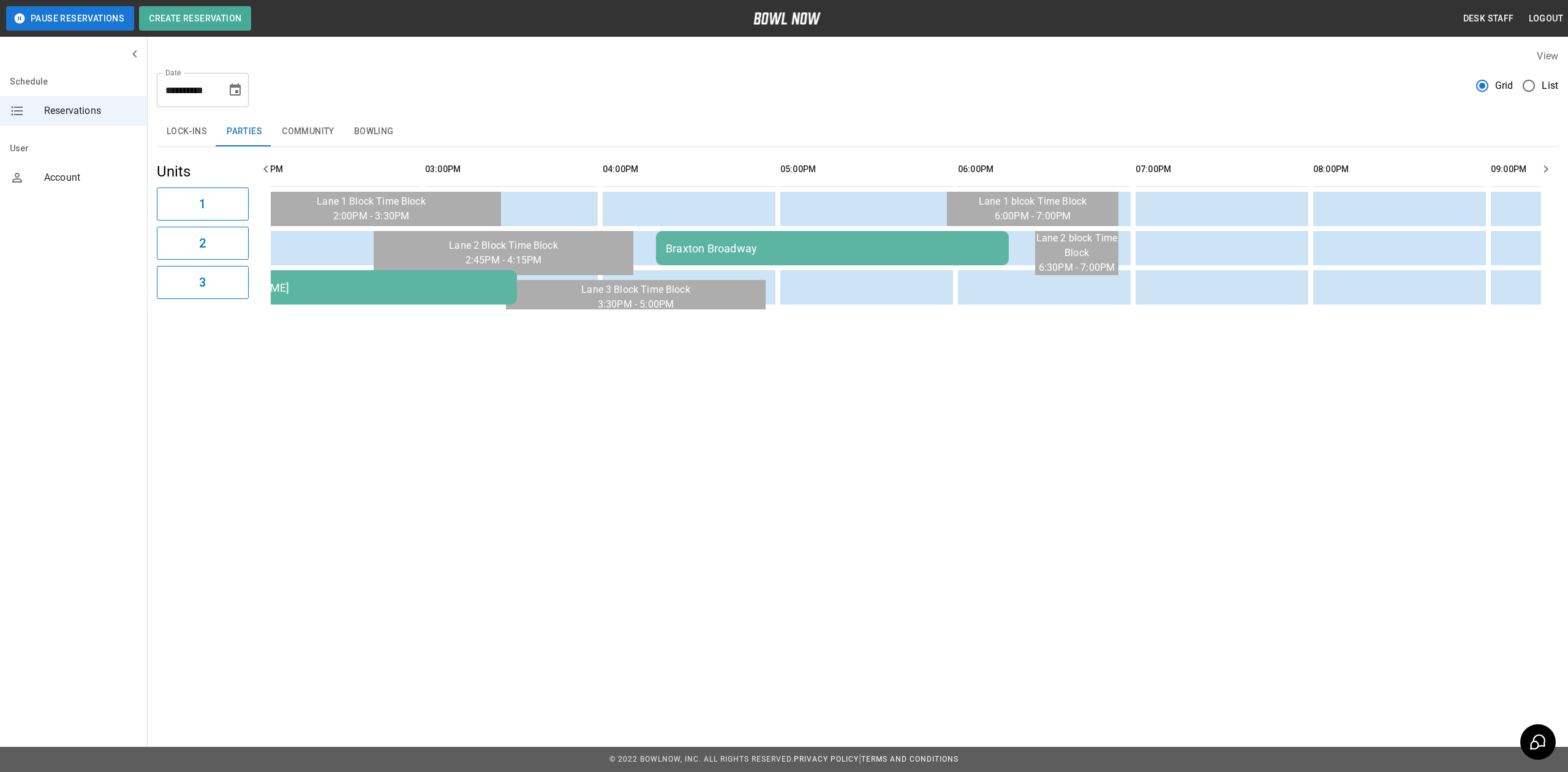
scroll to position [0, 432]
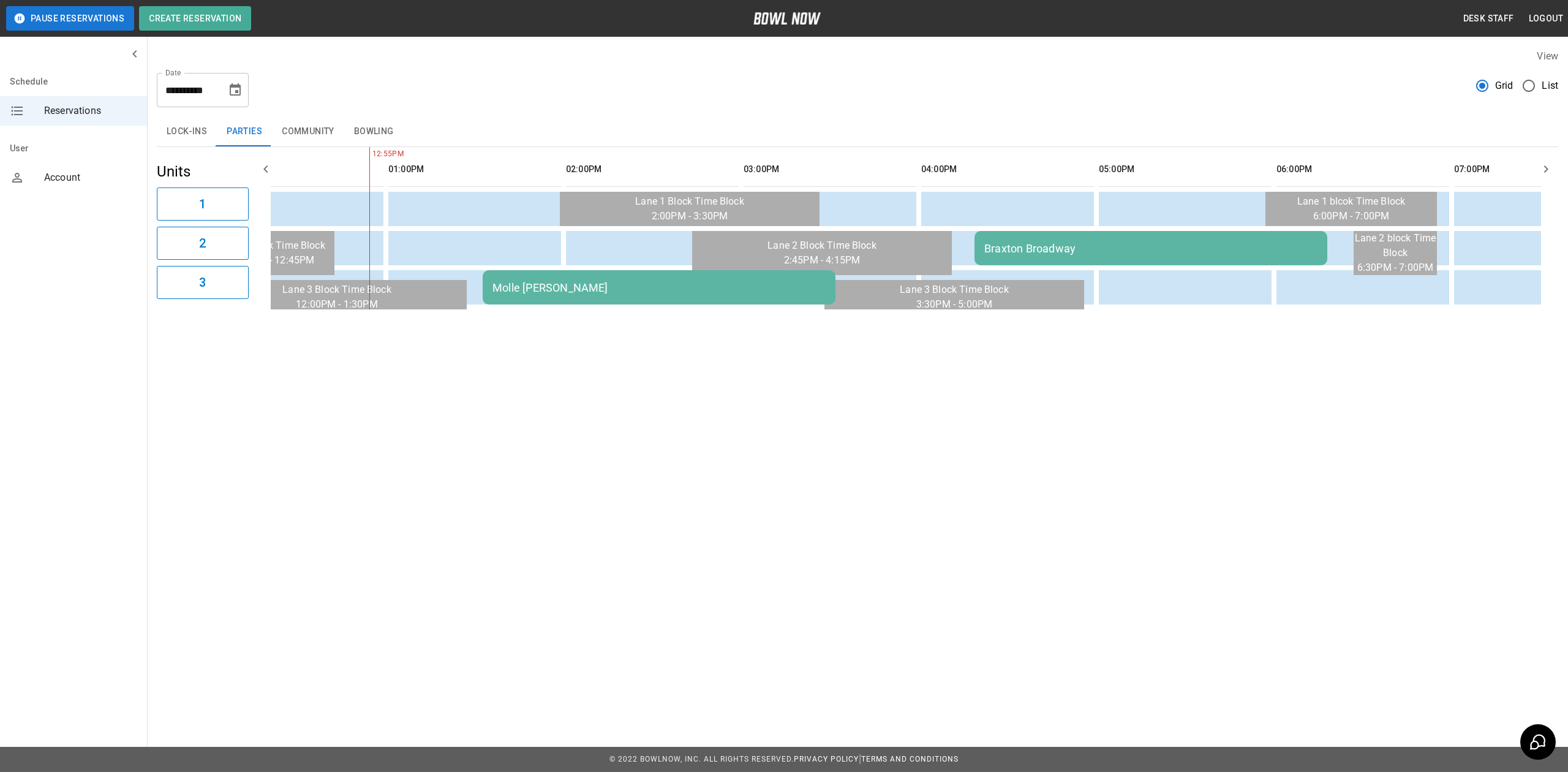
click at [240, 82] on icon "Choose date, selected date is Sep 13, 2025" at bounding box center [235, 90] width 14 height 14
click at [451, 108] on div "**********" at bounding box center [857, 179] width 1421 height 280
click at [1044, 249] on div "Braxton Broadway" at bounding box center [1150, 249] width 333 height 13
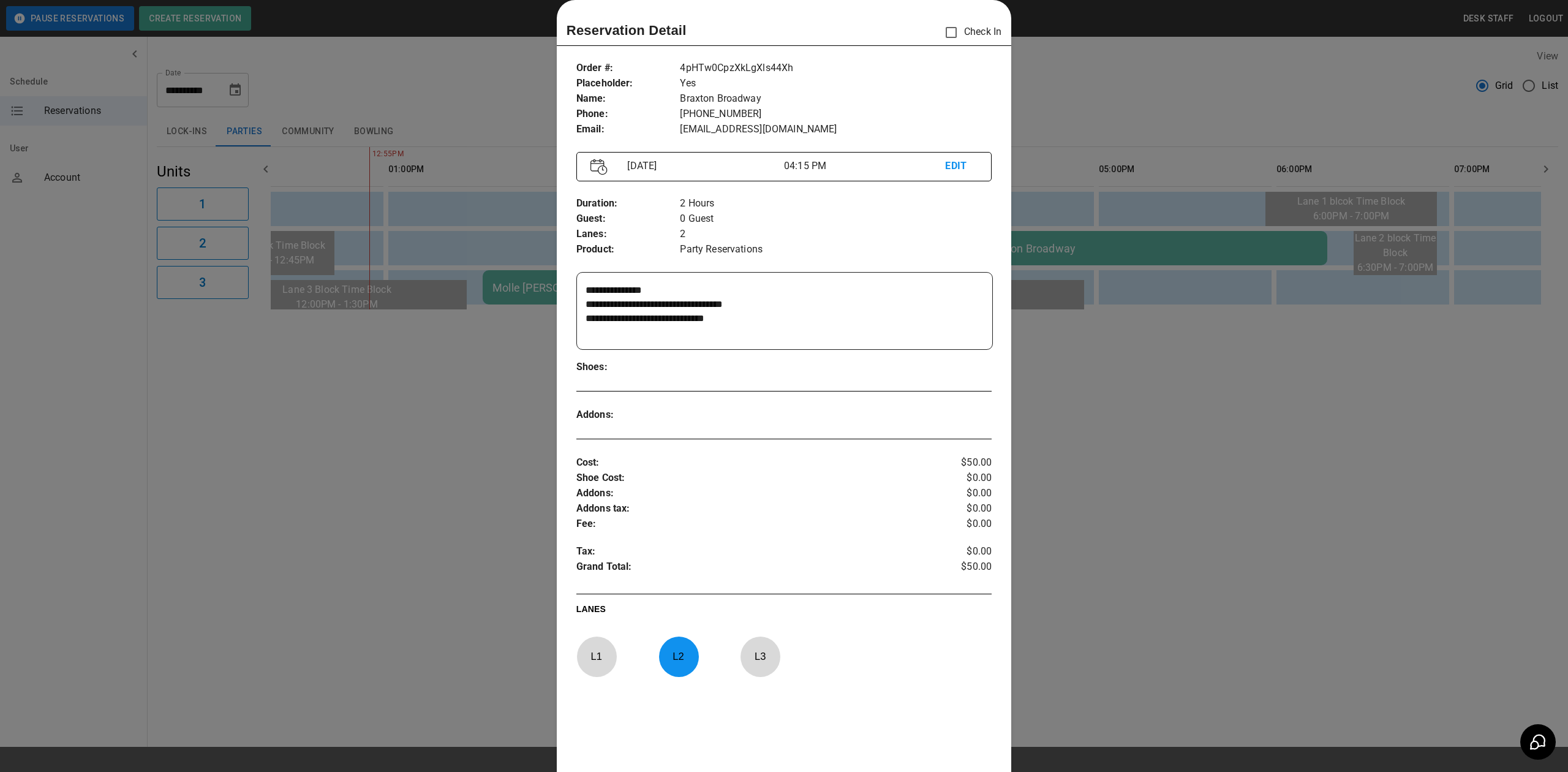
click at [1064, 307] on div at bounding box center [784, 386] width 1568 height 772
